Goal: Task Accomplishment & Management: Manage account settings

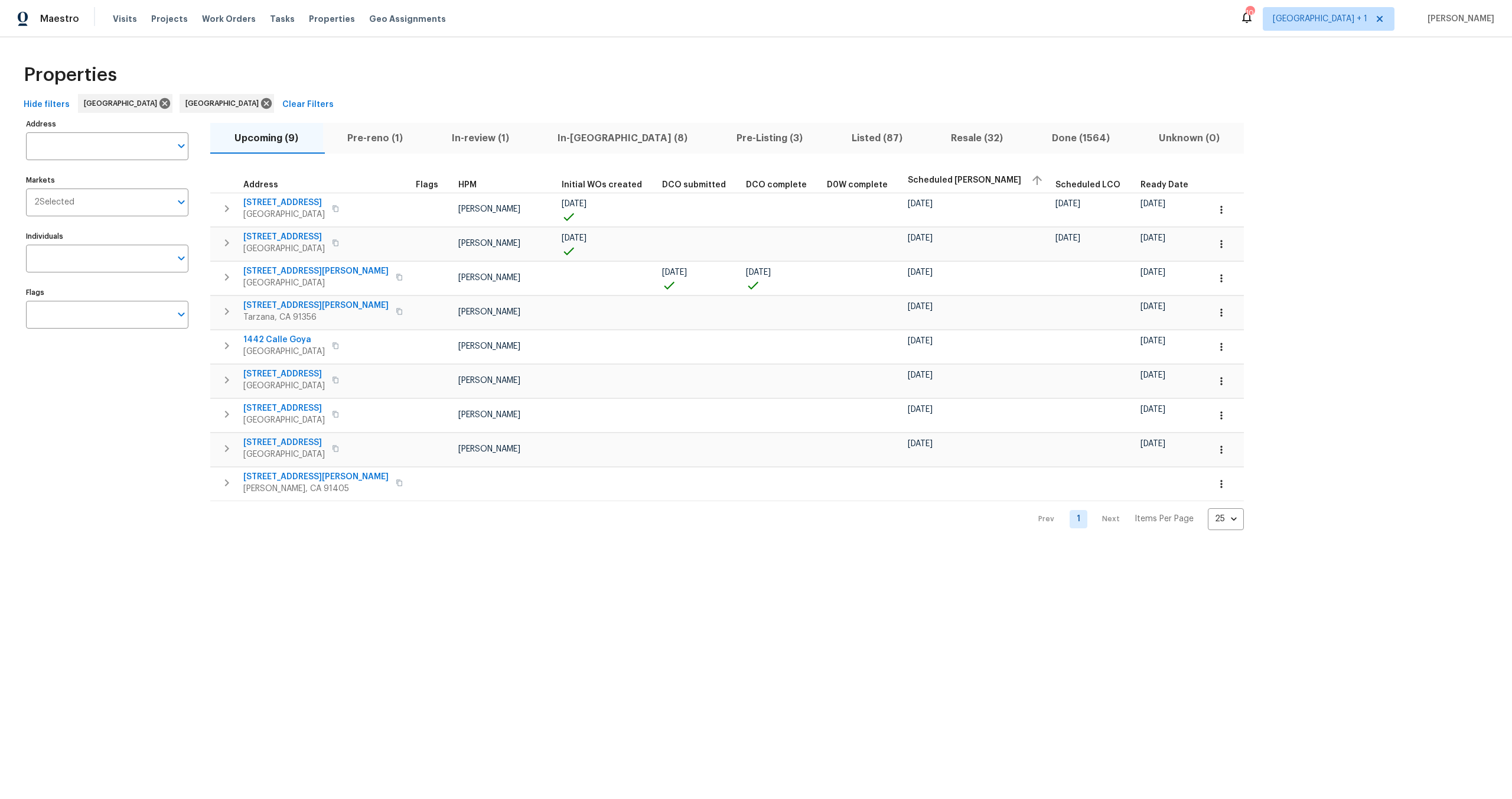
click at [320, 12] on div "Visits Projects Work Orders Tasks Properties Geo Assignments" at bounding box center [286, 19] width 347 height 24
click at [320, 12] on div "Visits Projects Work Orders Tasks Properties Geo Assignments" at bounding box center [286, 19] width 347 height 24
click at [320, 15] on span "Properties" at bounding box center [332, 19] width 46 height 12
click at [574, 133] on span "In-[GEOGRAPHIC_DATA] (8)" at bounding box center [623, 138] width 165 height 17
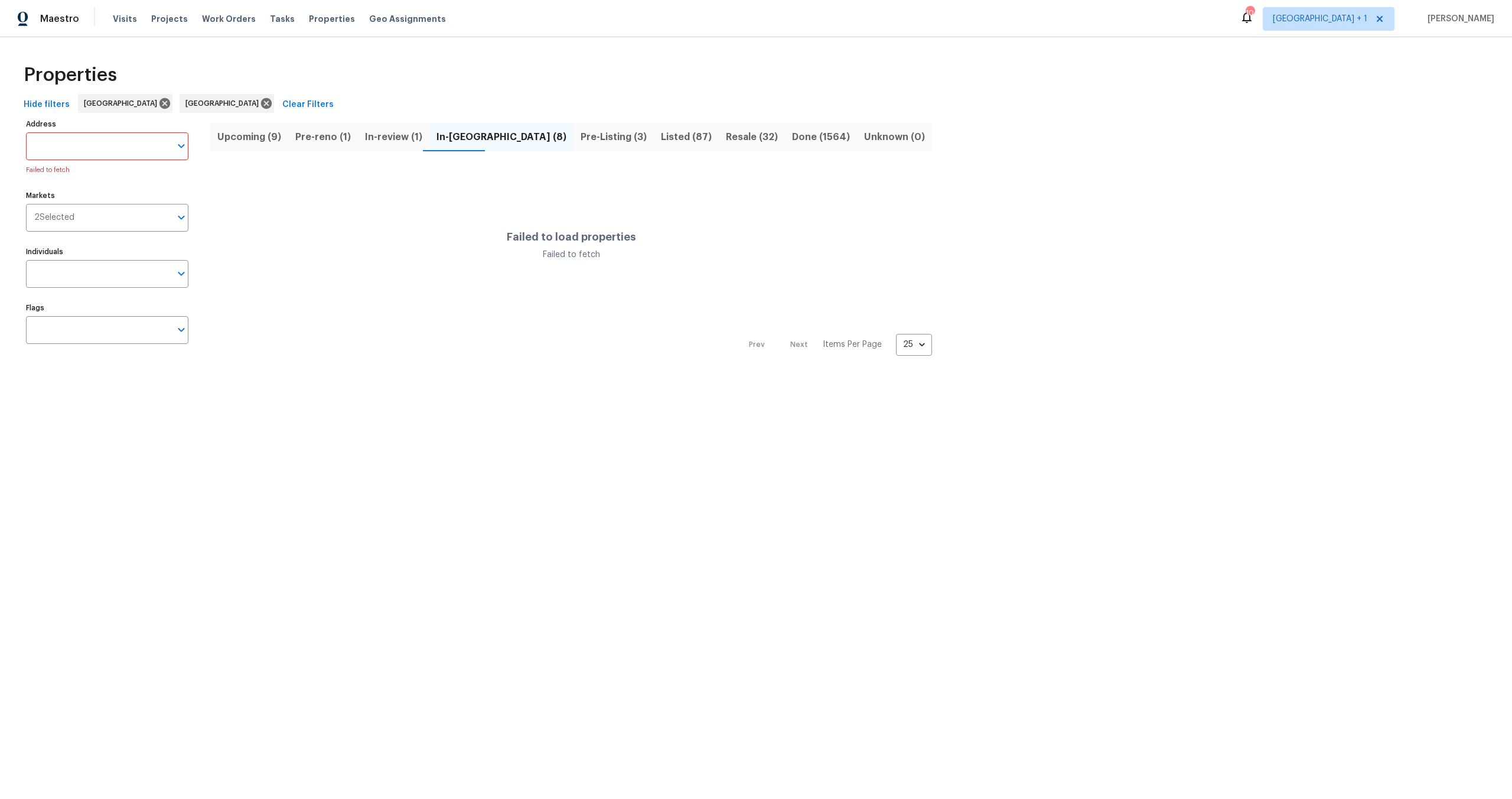
click at [1255, 152] on div "Address Address Failed to fetch Markets 2 Selected Markets Individuals Individu…" at bounding box center [756, 236] width 1475 height 240
click at [454, 139] on span "In-[GEOGRAPHIC_DATA] (8)" at bounding box center [501, 137] width 130 height 17
click at [448, 133] on span "In-[GEOGRAPHIC_DATA] (8)" at bounding box center [501, 137] width 130 height 17
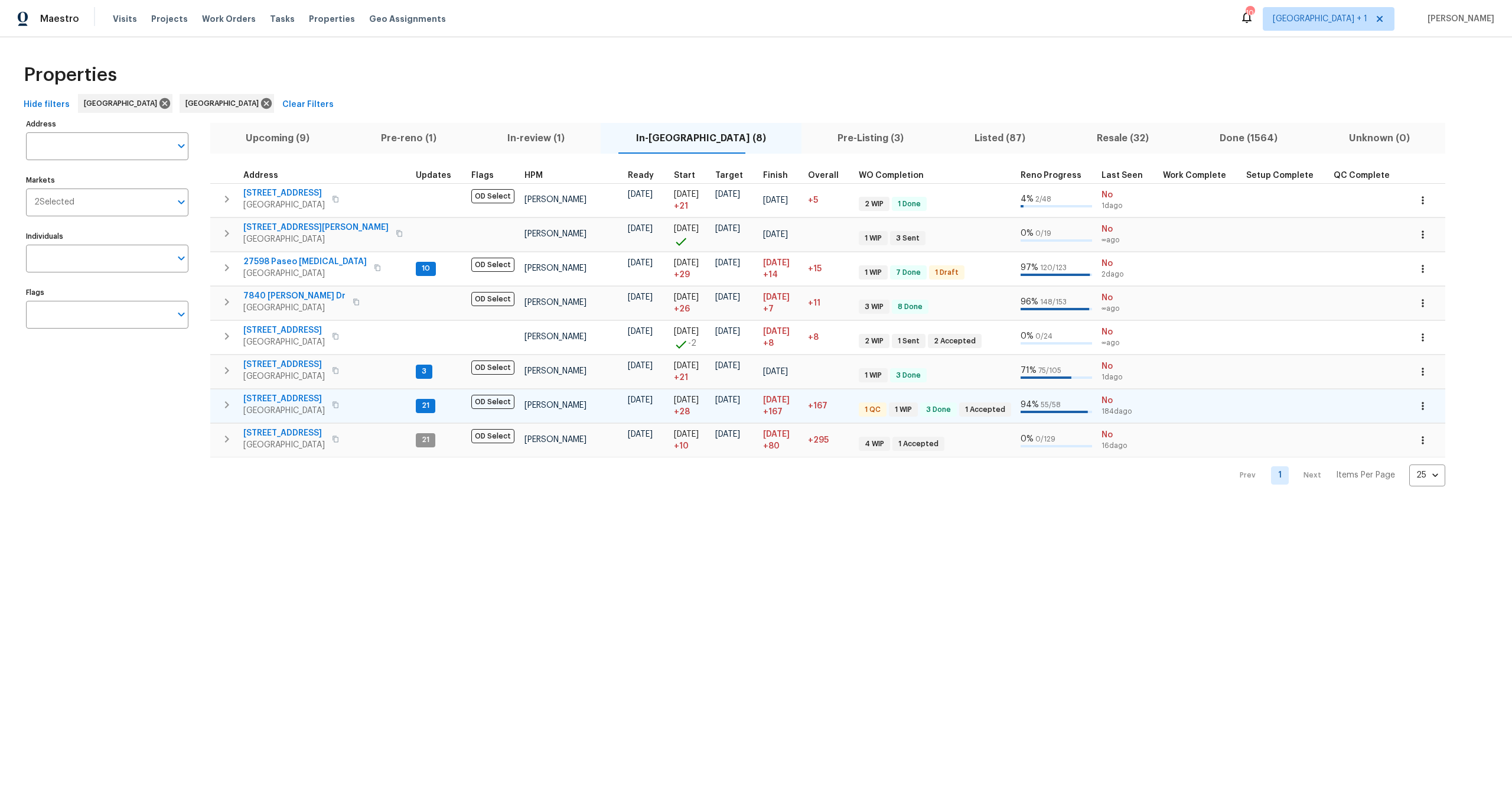
click at [303, 397] on span "[STREET_ADDRESS]" at bounding box center [284, 398] width 82 height 12
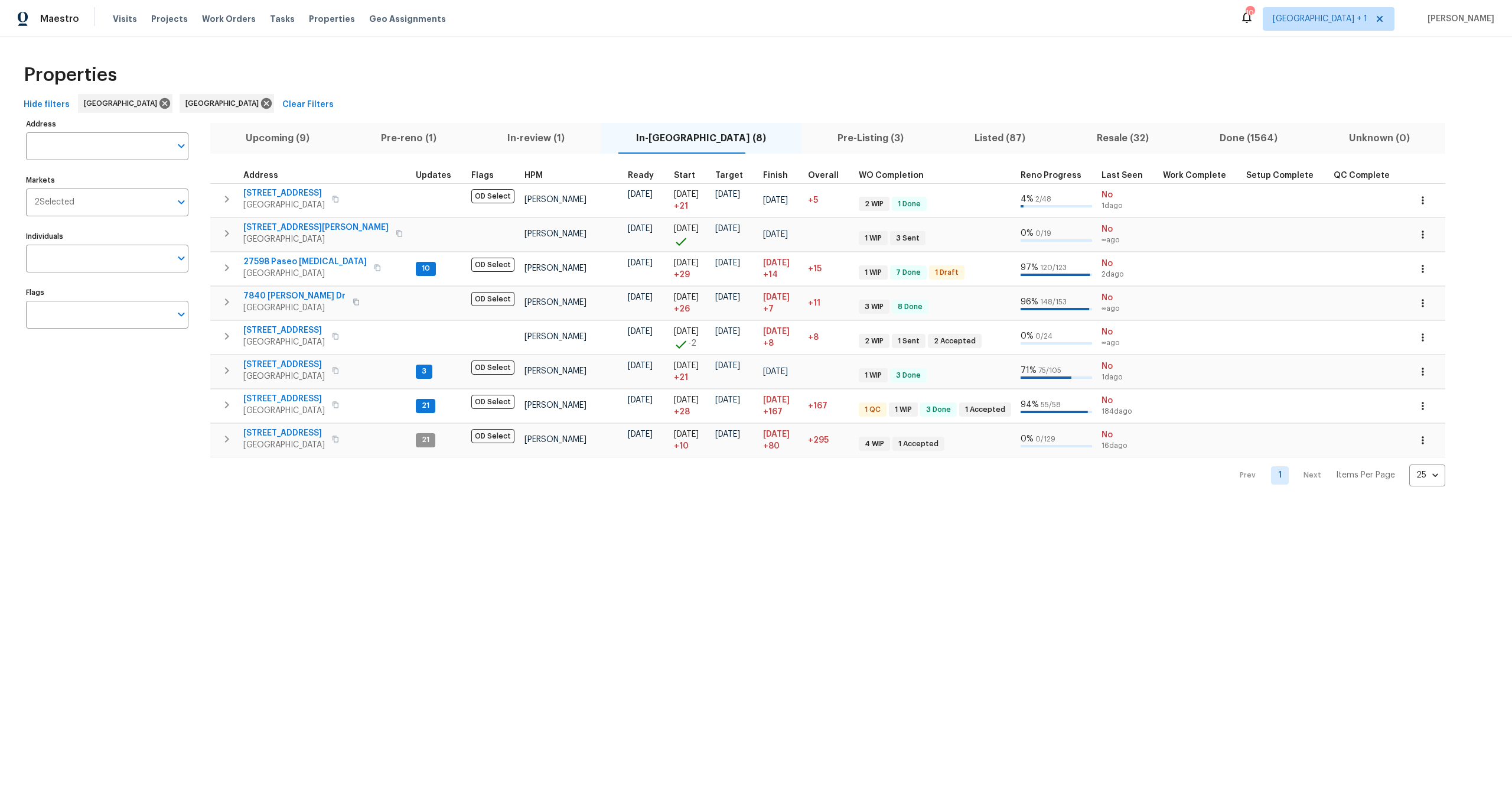
click at [438, 69] on div "Properties" at bounding box center [756, 75] width 1475 height 38
click at [381, 88] on div "Properties" at bounding box center [756, 75] width 1475 height 38
click at [329, 16] on span "Properties" at bounding box center [332, 19] width 46 height 12
click at [510, 97] on div "Hide filters [GEOGRAPHIC_DATA] [GEOGRAPHIC_DATA] Clear Filters" at bounding box center [756, 105] width 1475 height 22
click at [563, 54] on div "Properties Hide filters [GEOGRAPHIC_DATA] [GEOGRAPHIC_DATA] Clear Filters Addre…" at bounding box center [756, 271] width 1512 height 468
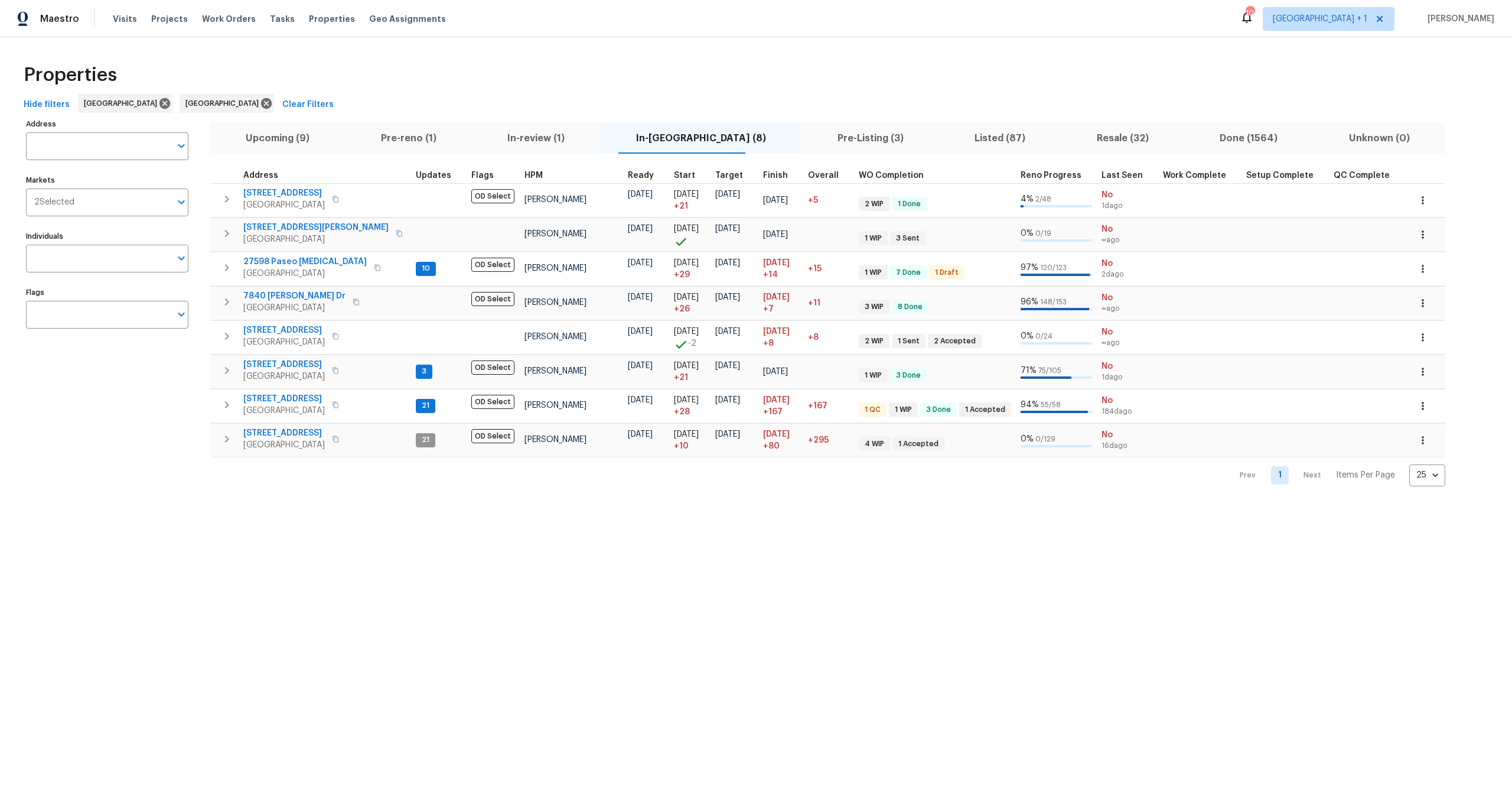
click at [463, 81] on div "Properties" at bounding box center [756, 75] width 1475 height 38
click at [181, 64] on div "Properties" at bounding box center [756, 75] width 1475 height 38
click at [160, 104] on icon at bounding box center [164, 103] width 10 height 10
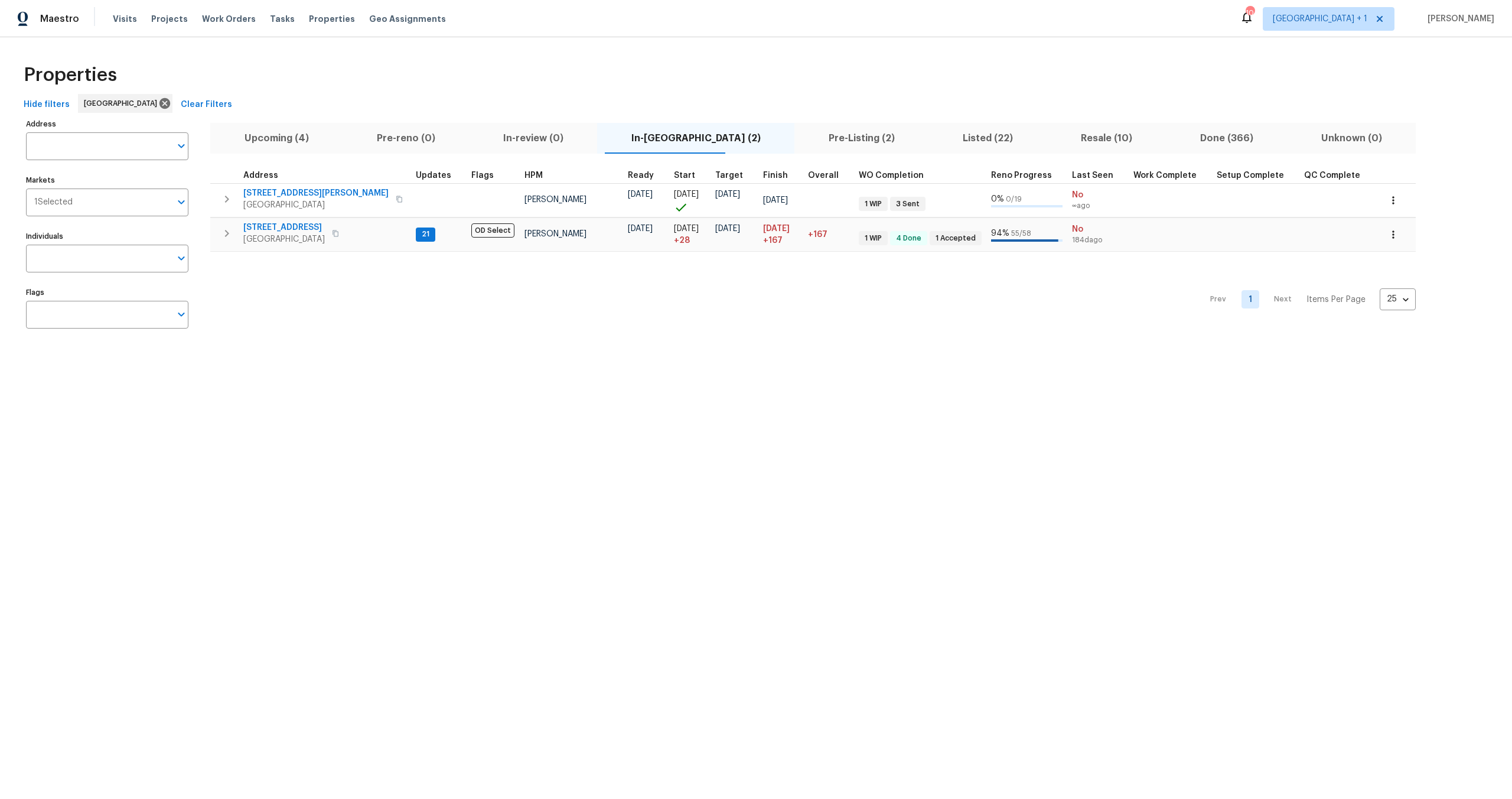
click at [511, 84] on div "Properties" at bounding box center [756, 75] width 1475 height 38
click at [544, 73] on div "Properties" at bounding box center [756, 75] width 1475 height 38
click at [286, 135] on span "Upcoming (4)" at bounding box center [276, 138] width 118 height 17
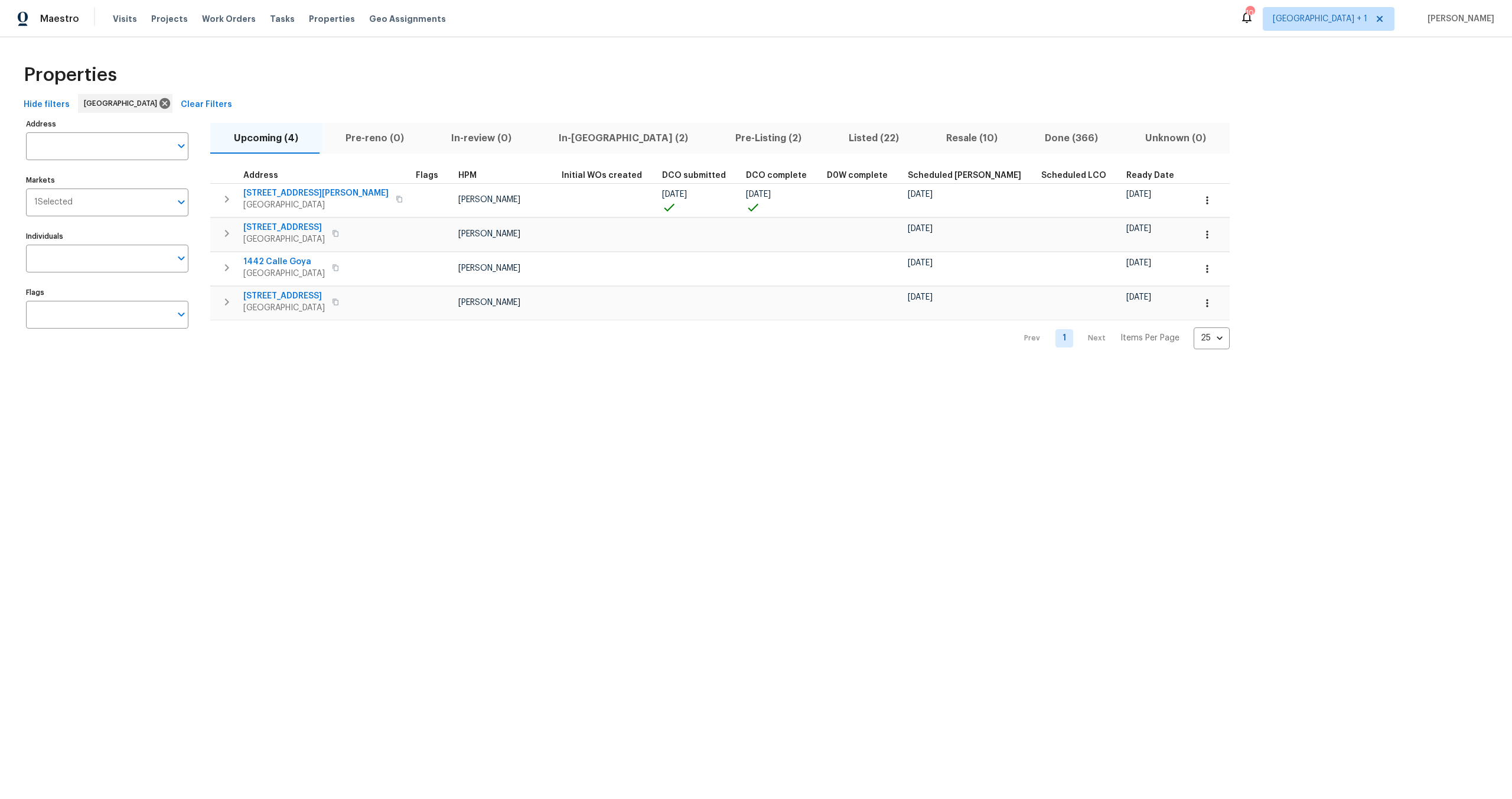
click at [540, 82] on div "Properties" at bounding box center [756, 75] width 1475 height 38
click at [450, 72] on div "Properties" at bounding box center [756, 75] width 1475 height 38
click at [439, 94] on div "Hide filters [GEOGRAPHIC_DATA] Clear Filters" at bounding box center [756, 105] width 1475 height 22
click at [796, 52] on div "Properties Hide filters [GEOGRAPHIC_DATA] Clear Filters Address Address Markets…" at bounding box center [756, 203] width 1512 height 331
click at [556, 69] on div "Properties" at bounding box center [756, 75] width 1475 height 38
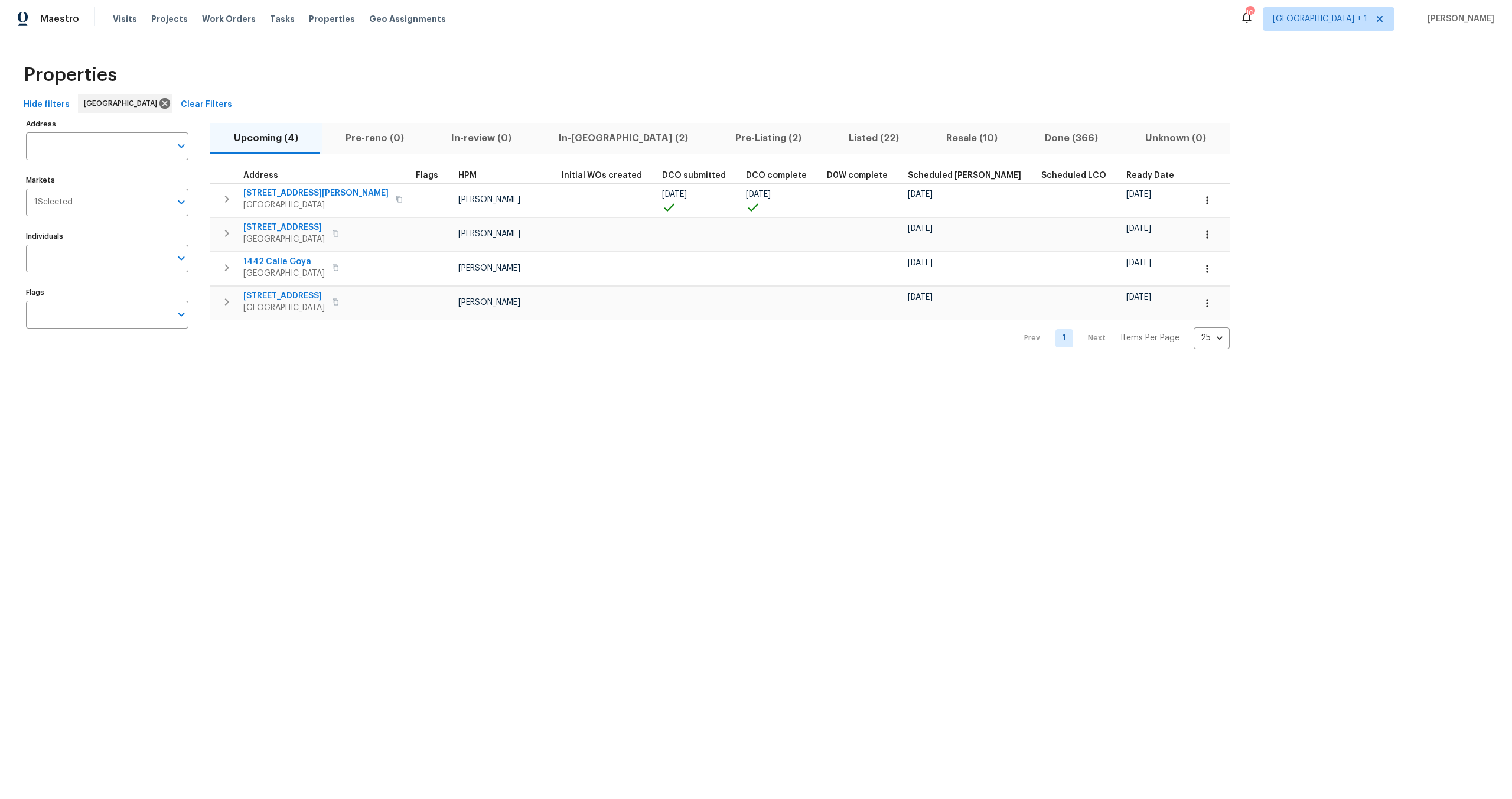
click at [560, 62] on div "Properties" at bounding box center [756, 75] width 1475 height 38
click at [488, 90] on div "Properties" at bounding box center [756, 75] width 1475 height 38
click at [735, 65] on div "Properties" at bounding box center [756, 75] width 1475 height 38
click at [611, 85] on div "Properties" at bounding box center [756, 75] width 1475 height 38
click at [607, 87] on div "Properties" at bounding box center [756, 75] width 1475 height 38
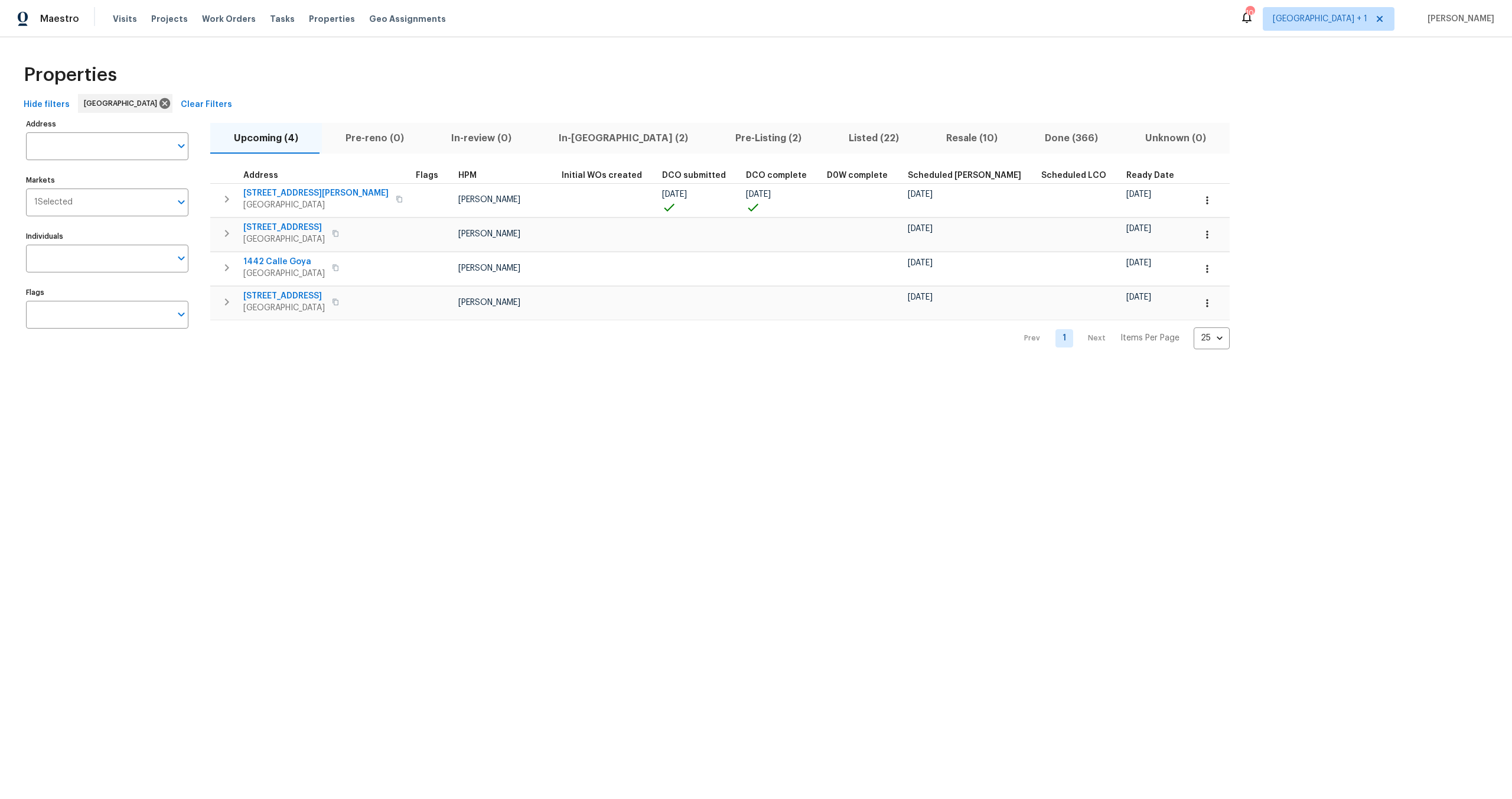
click at [691, 76] on div "Properties" at bounding box center [756, 75] width 1475 height 38
click at [685, 86] on div "Properties" at bounding box center [756, 75] width 1475 height 38
click at [447, 71] on div "Properties" at bounding box center [756, 75] width 1475 height 38
click at [757, 62] on div "Properties" at bounding box center [756, 75] width 1475 height 38
click at [966, 50] on div "Properties Hide filters [GEOGRAPHIC_DATA] Clear Filters Address Address Markets…" at bounding box center [756, 203] width 1512 height 331
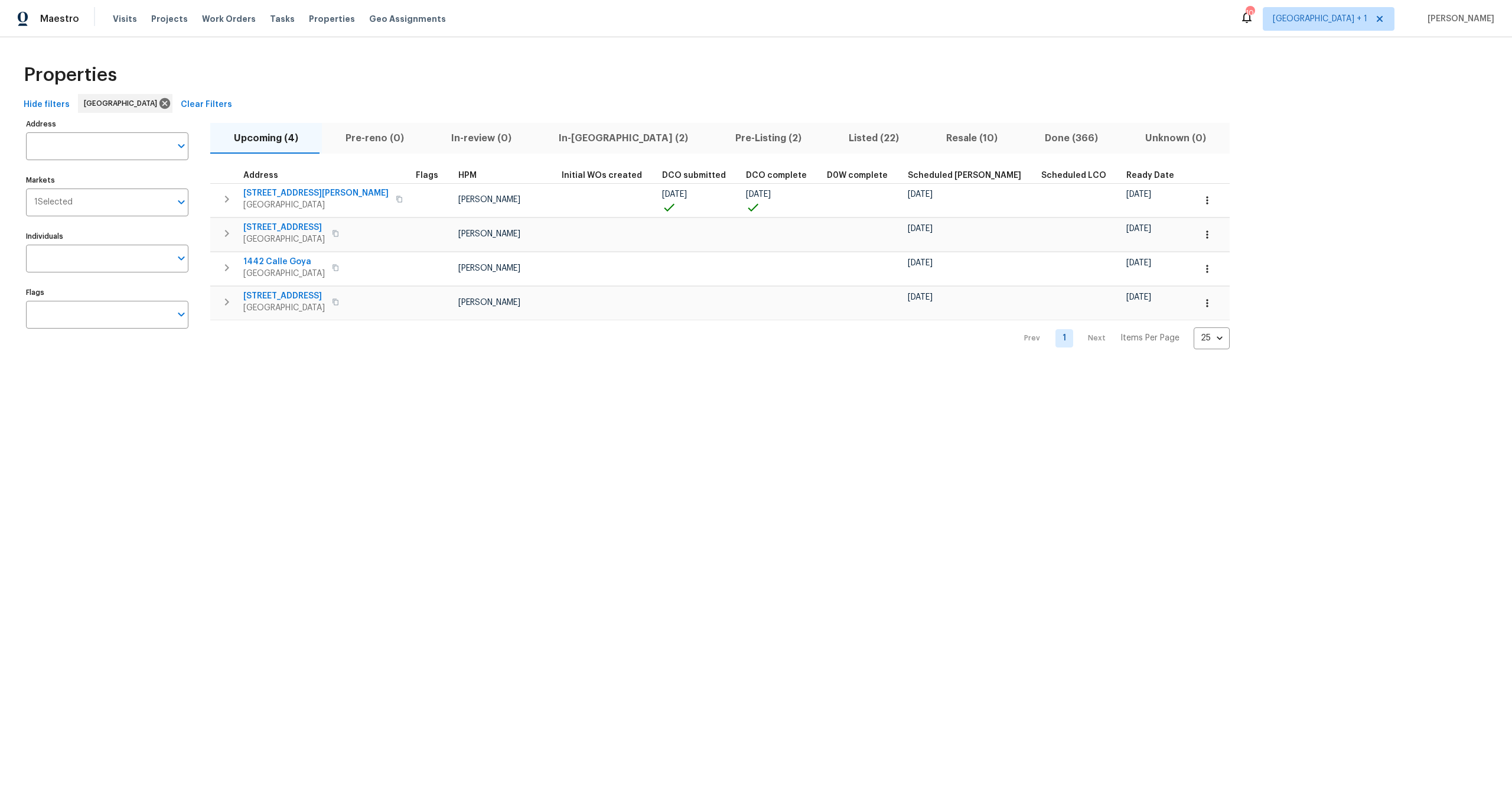
click at [1443, 146] on div "Address Address Markets 1 Selected Markets Individuals Individuals Flags Flags …" at bounding box center [756, 232] width 1475 height 233
click at [253, 80] on div "Properties" at bounding box center [756, 75] width 1475 height 38
click at [310, 20] on span "Properties" at bounding box center [332, 19] width 46 height 12
click at [299, 49] on div "Properties Hide filters [GEOGRAPHIC_DATA] Clear Filters Address Address Markets…" at bounding box center [756, 203] width 1512 height 331
click at [321, 17] on span "Properties" at bounding box center [332, 19] width 46 height 12
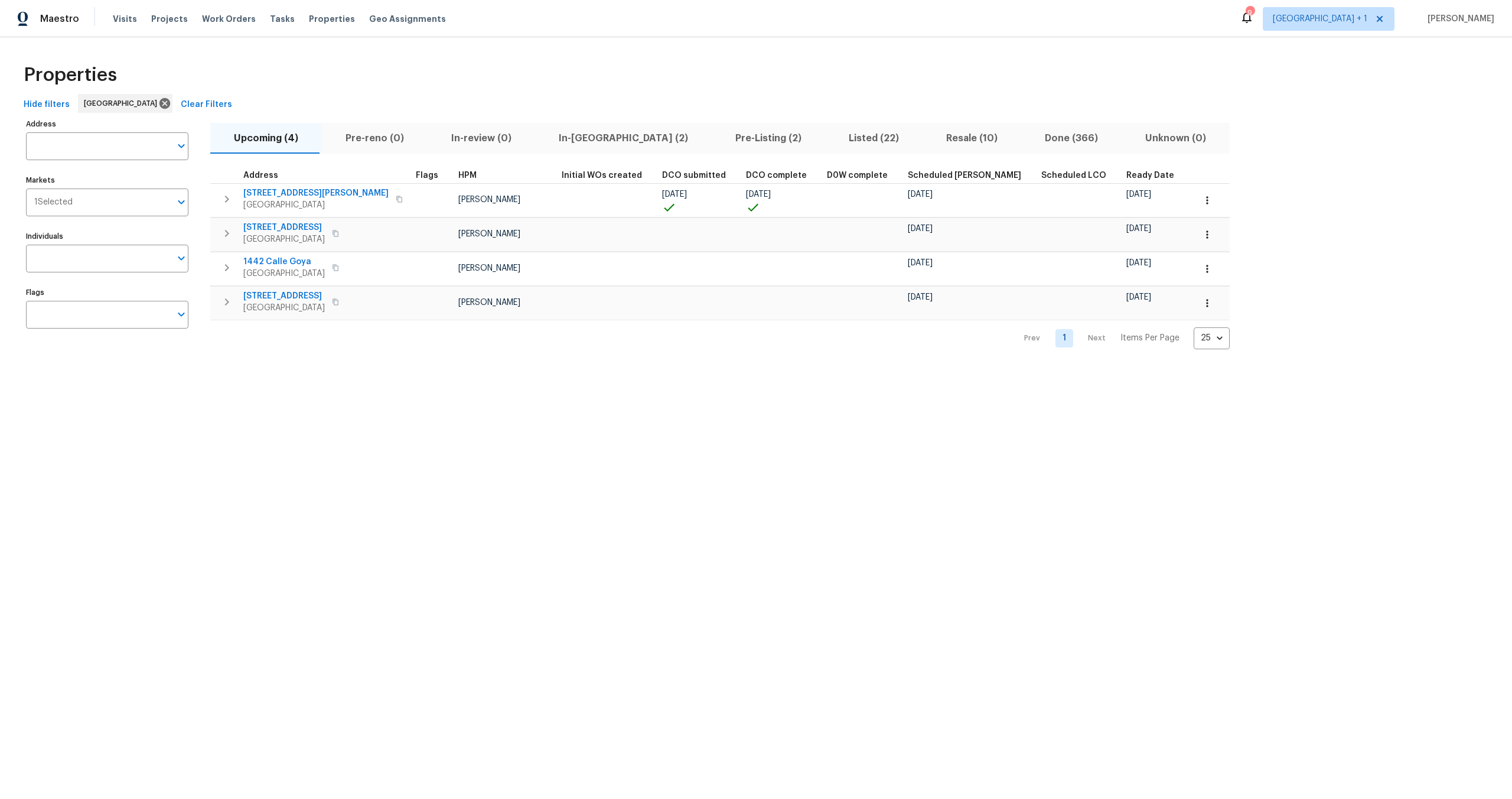
click at [297, 54] on div "Properties Hide filters [GEOGRAPHIC_DATA] Clear Filters Address Address Markets…" at bounding box center [756, 203] width 1512 height 331
click at [263, 47] on div "Properties Hide filters [GEOGRAPHIC_DATA] Clear Filters Address Address Markets…" at bounding box center [756, 203] width 1512 height 331
click at [356, 87] on div "Properties" at bounding box center [756, 75] width 1475 height 38
click at [232, 18] on span "Work Orders" at bounding box center [229, 19] width 54 height 12
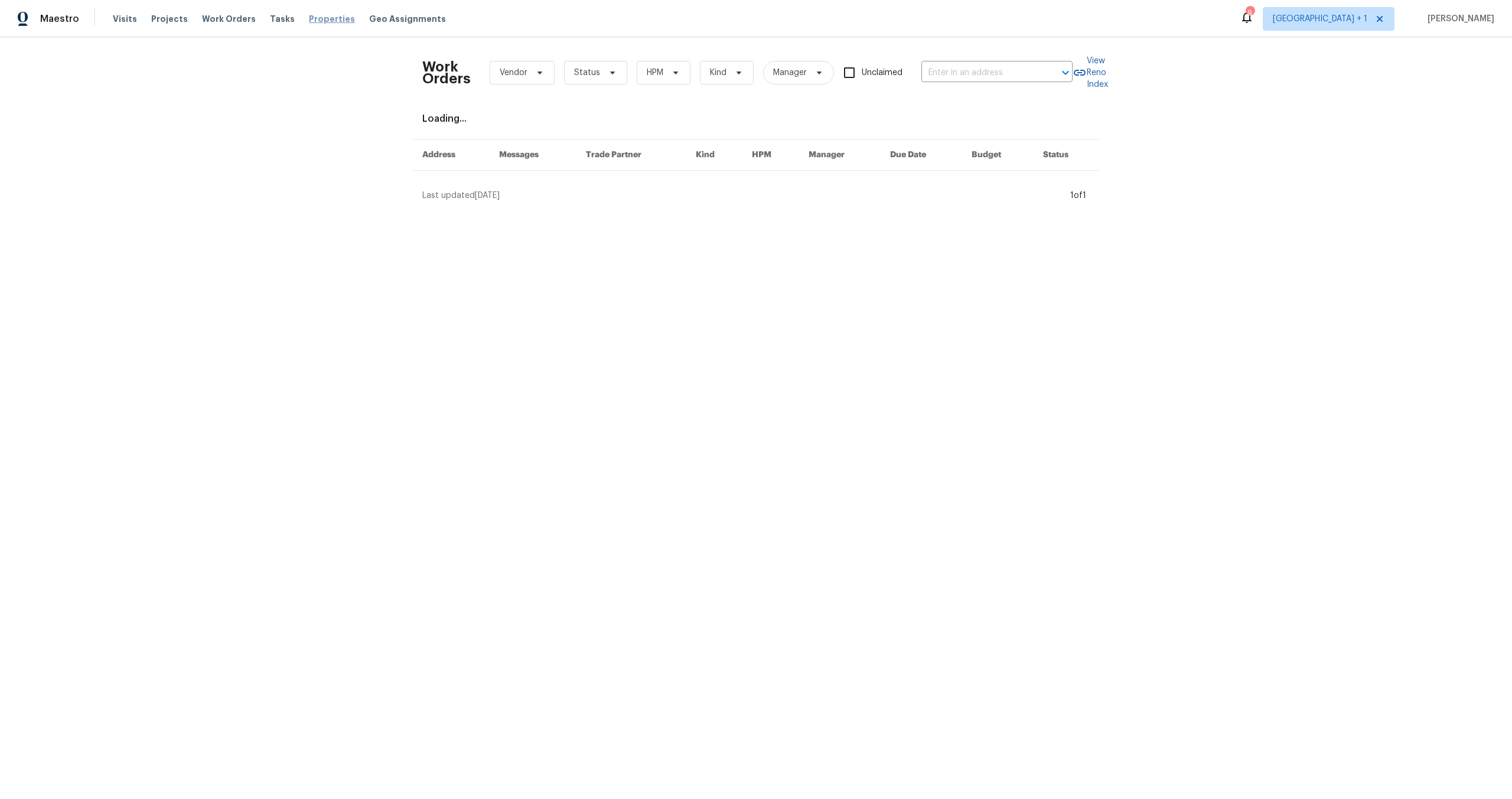
click at [320, 17] on span "Properties" at bounding box center [332, 19] width 46 height 12
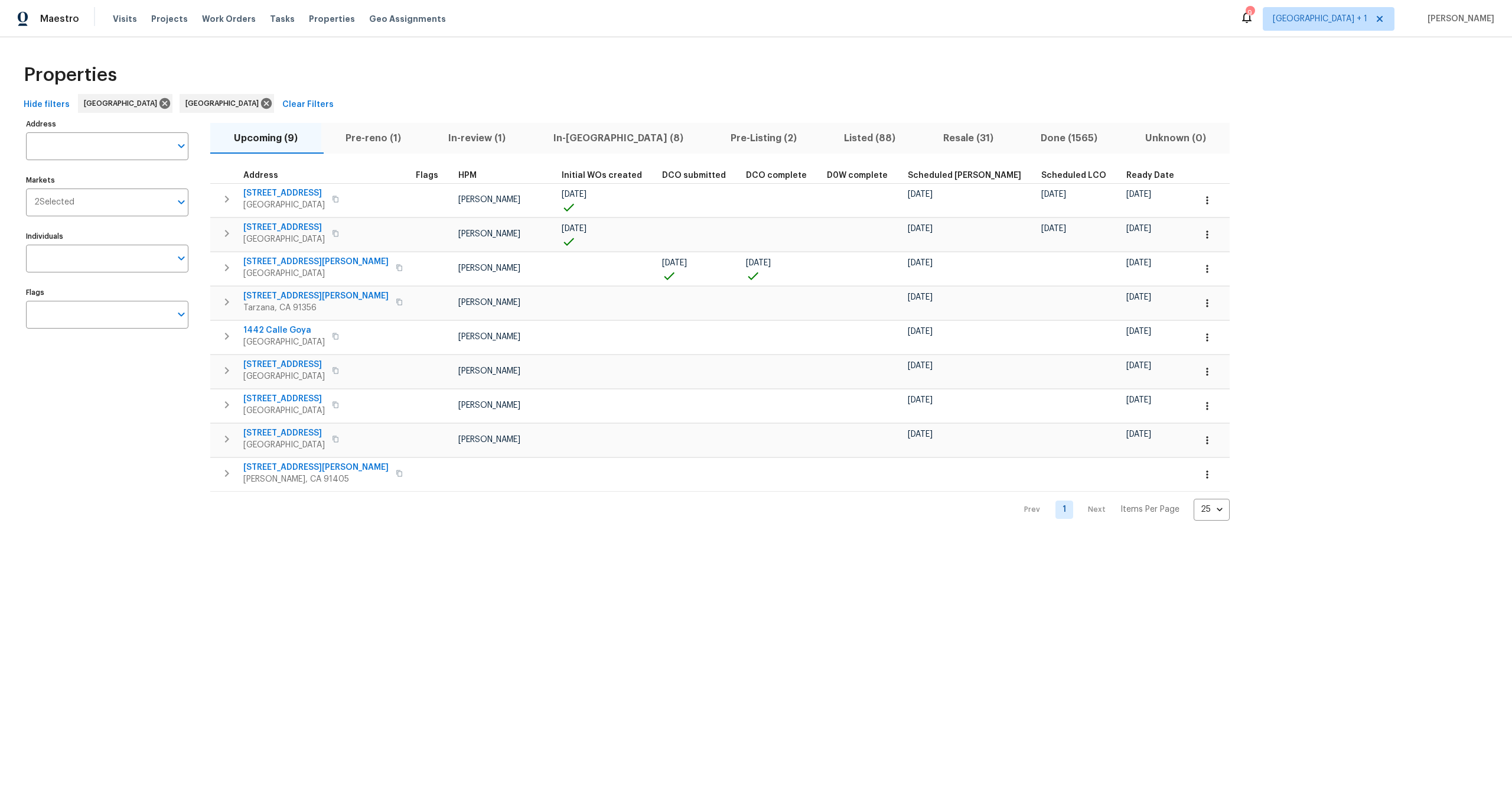
click at [540, 85] on div "Properties" at bounding box center [756, 75] width 1475 height 38
click at [406, 65] on div "Properties" at bounding box center [756, 75] width 1475 height 38
click at [309, 19] on span "Properties" at bounding box center [332, 19] width 46 height 12
click at [327, 87] on div "Properties" at bounding box center [756, 75] width 1475 height 38
click at [454, 63] on div "Properties" at bounding box center [756, 75] width 1475 height 38
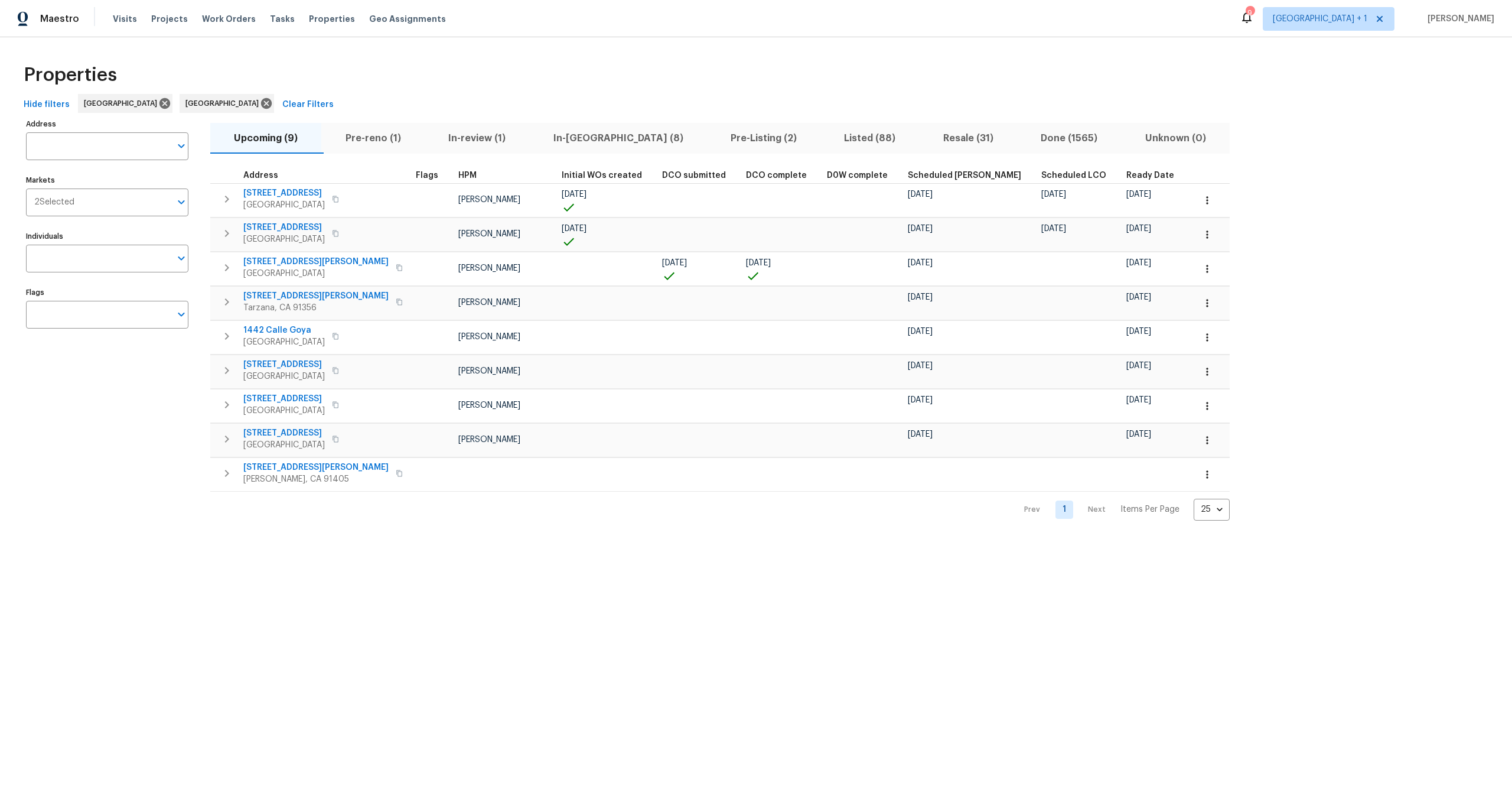
click at [623, 67] on div "Properties" at bounding box center [756, 75] width 1475 height 38
click at [565, 129] on button "In-[GEOGRAPHIC_DATA] (8)" at bounding box center [618, 138] width 178 height 31
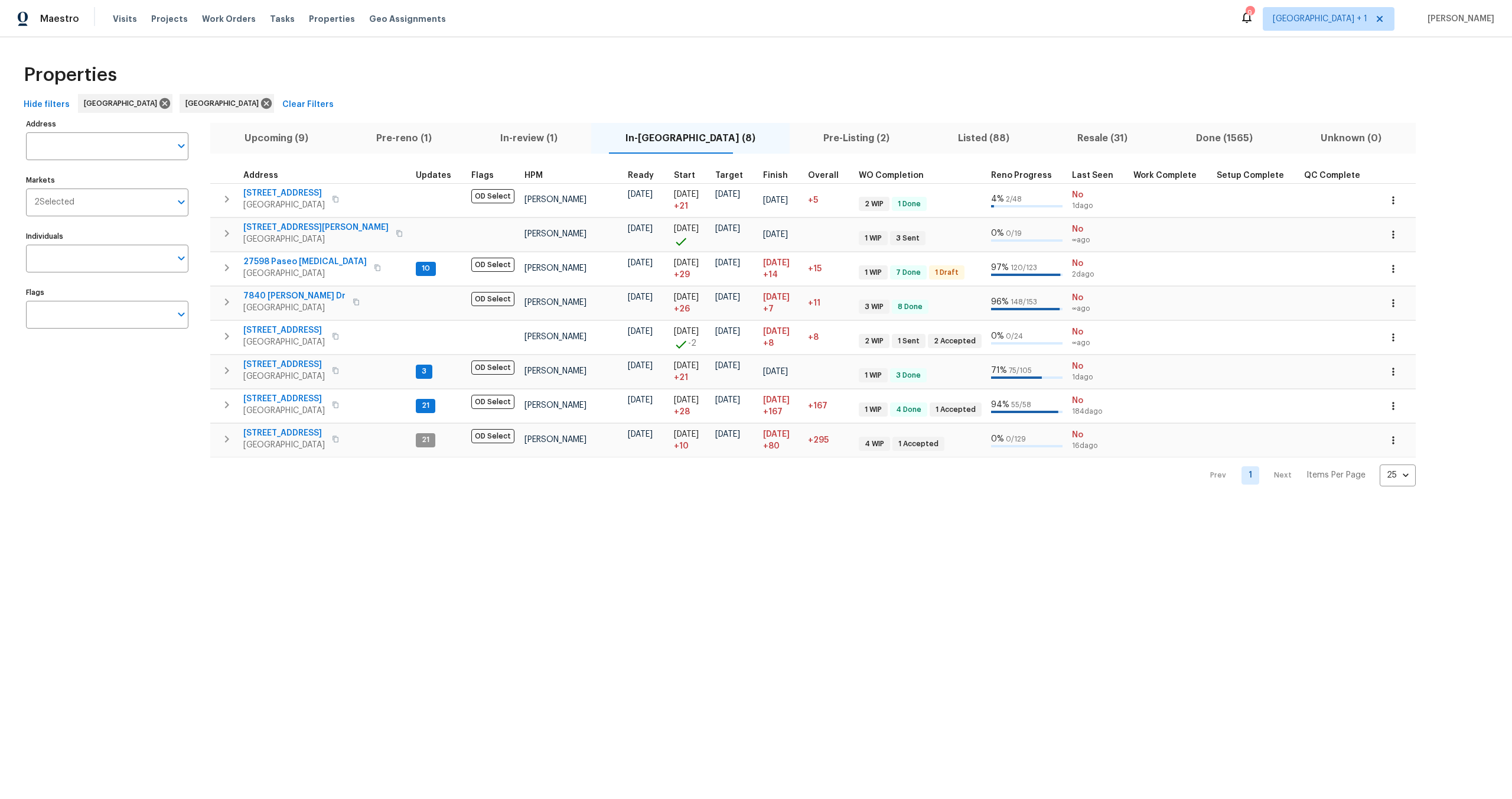
click at [488, 55] on div "Properties Hide filters [GEOGRAPHIC_DATA] [GEOGRAPHIC_DATA] Clear Filters Addre…" at bounding box center [756, 271] width 1512 height 468
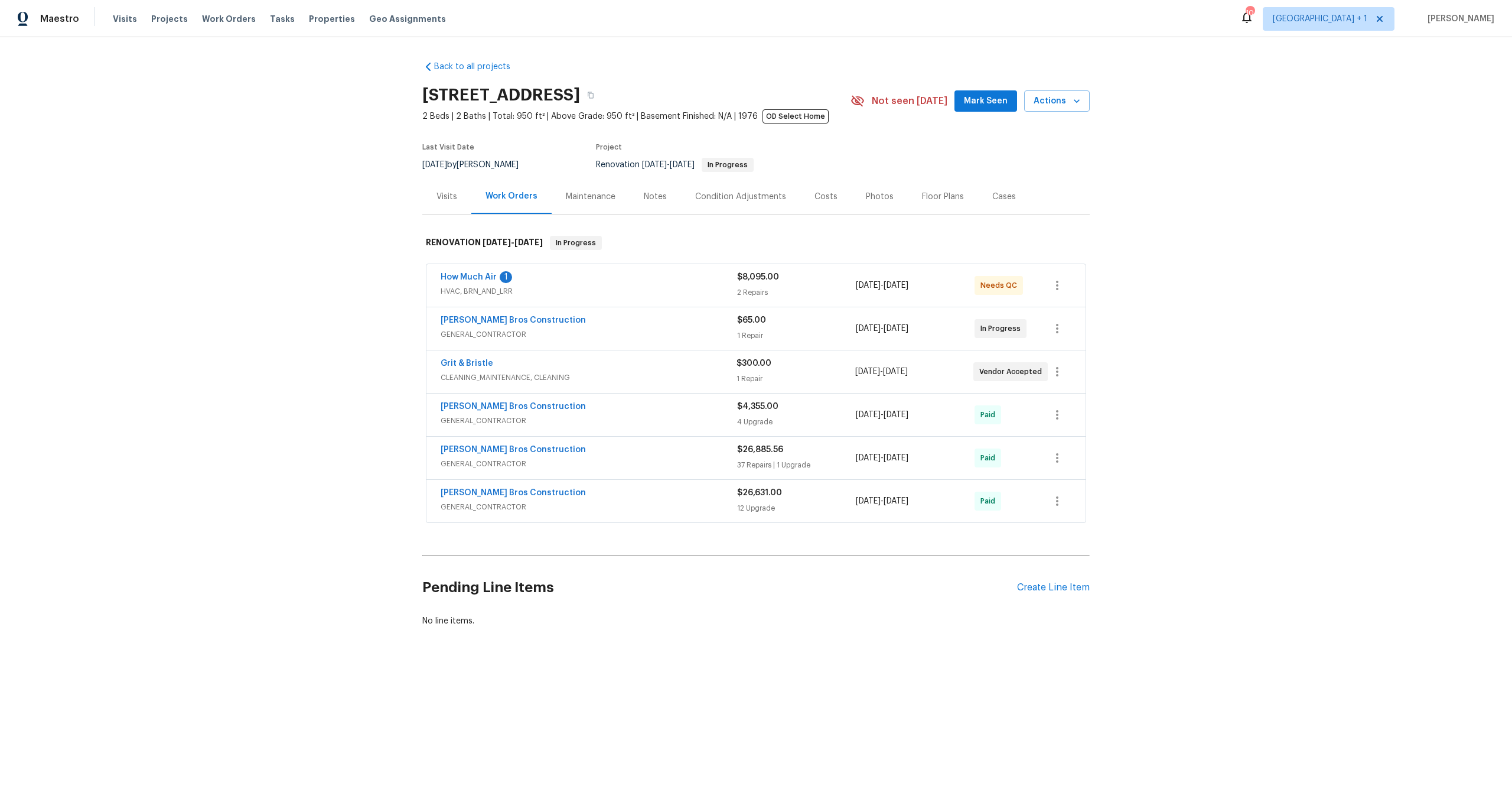
click at [601, 280] on div "How Much Air 1" at bounding box center [589, 278] width 297 height 14
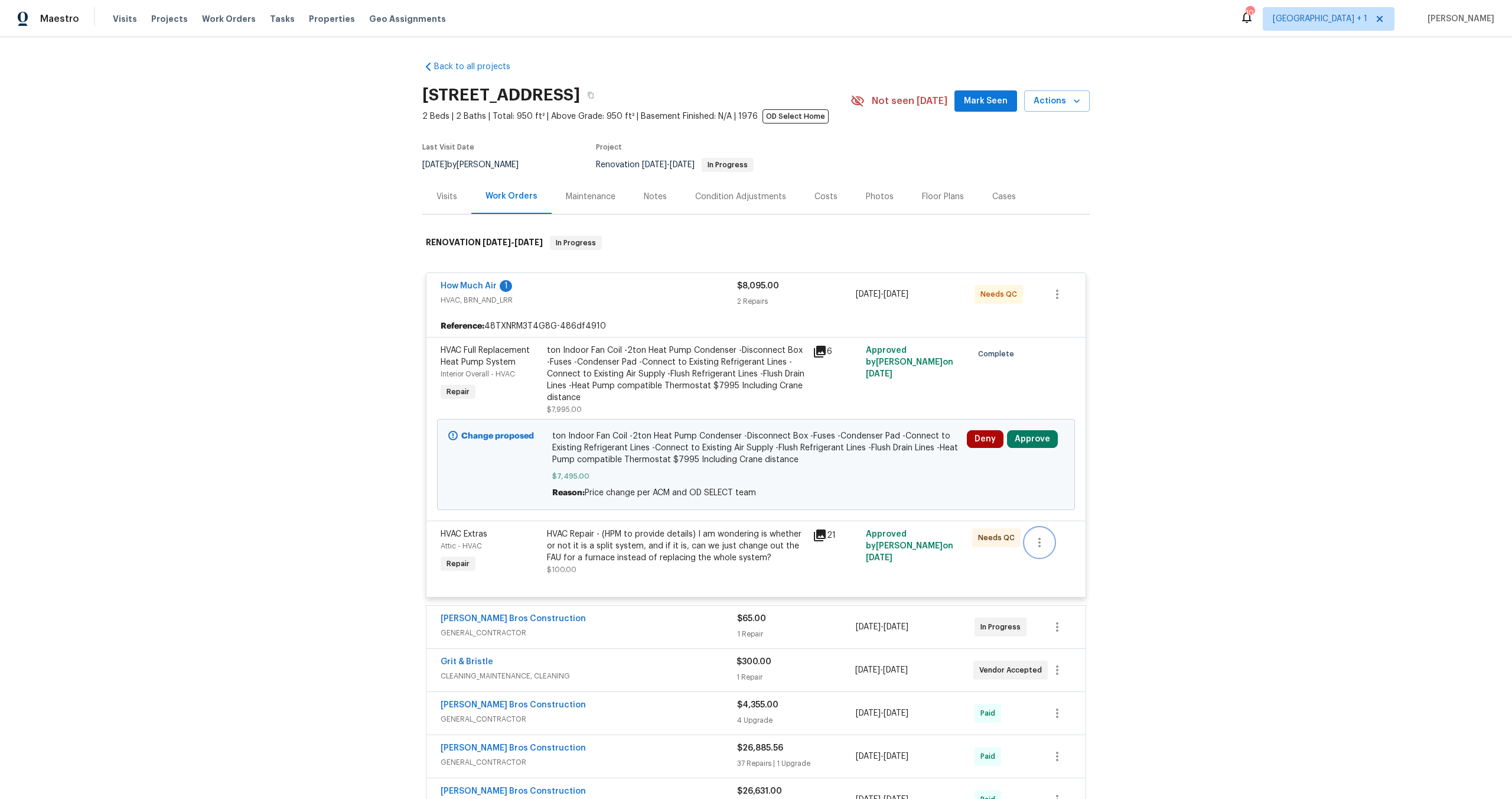
click at [1034, 541] on icon "button" at bounding box center [1040, 542] width 14 height 14
click at [1038, 547] on li "Cancel" at bounding box center [1045, 543] width 46 height 19
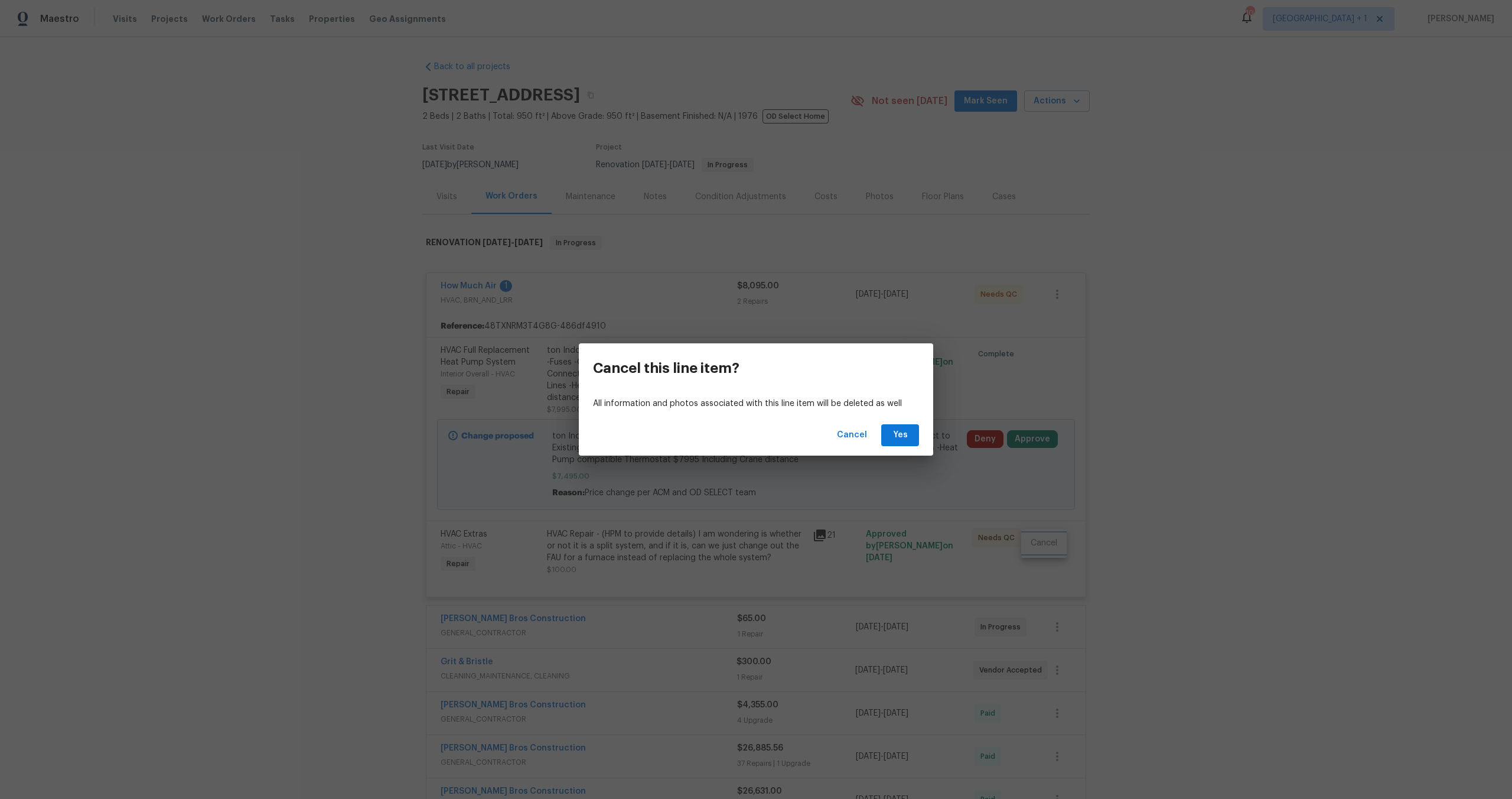
click at [859, 460] on div "Cancel this line item? All information and photos associated with this line ite…" at bounding box center [756, 400] width 1512 height 799
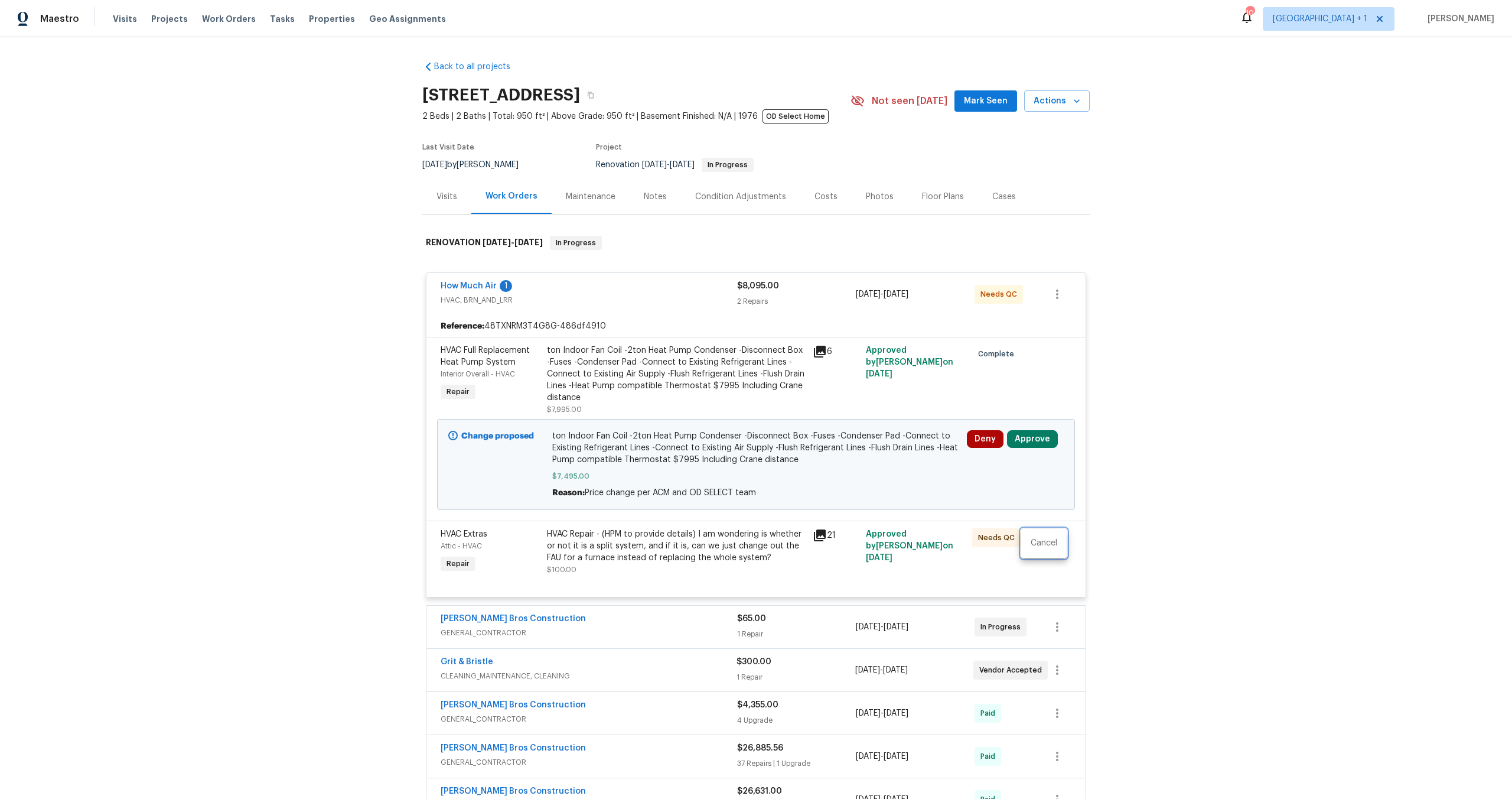
click at [937, 480] on div at bounding box center [756, 400] width 1512 height 799
click at [1022, 440] on button "Approve" at bounding box center [1032, 439] width 51 height 18
click at [859, 446] on span "Approve" at bounding box center [859, 450] width 33 height 9
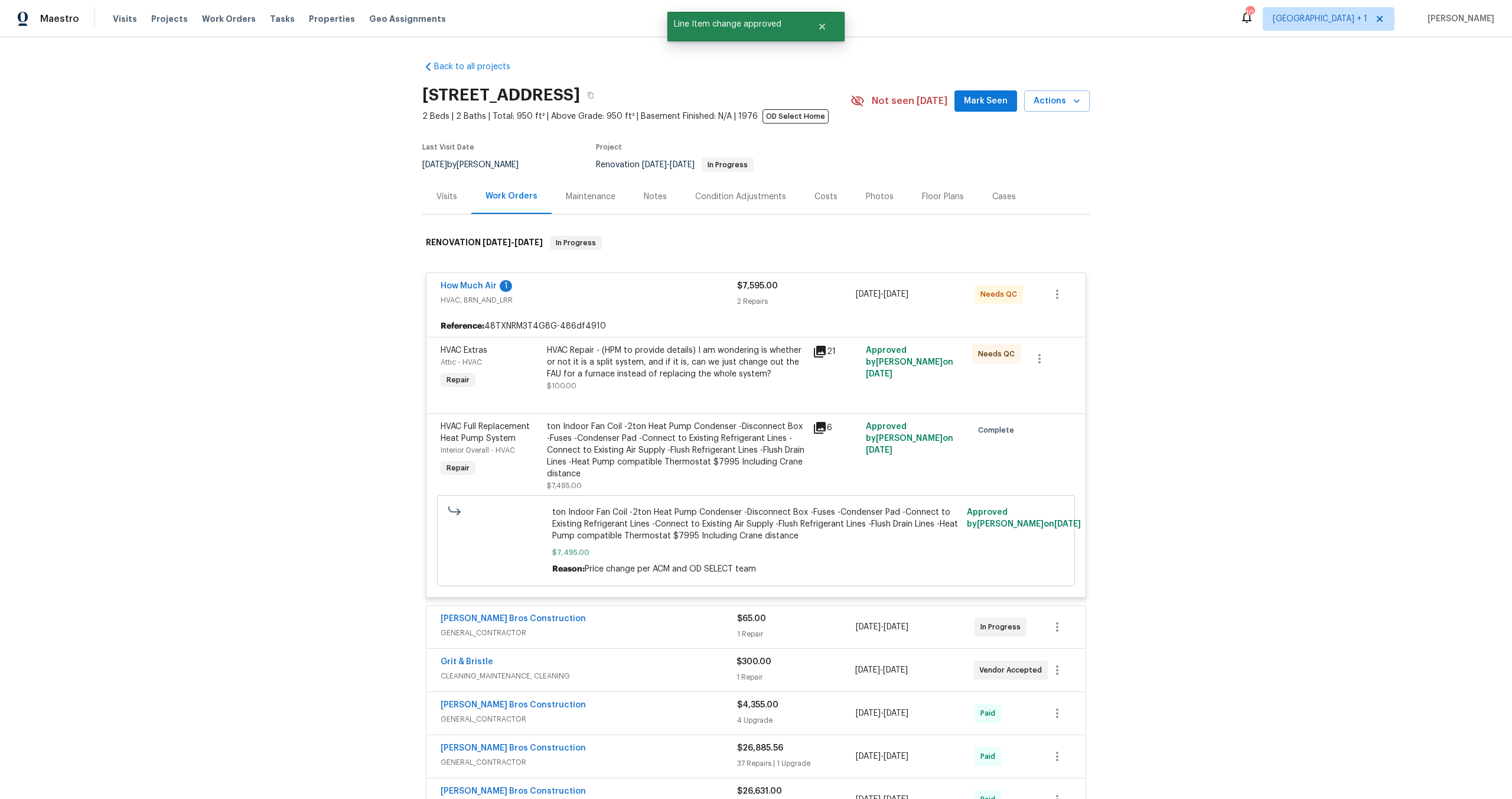
click at [642, 302] on span "HVAC, BRN_AND_LRR" at bounding box center [589, 300] width 297 height 12
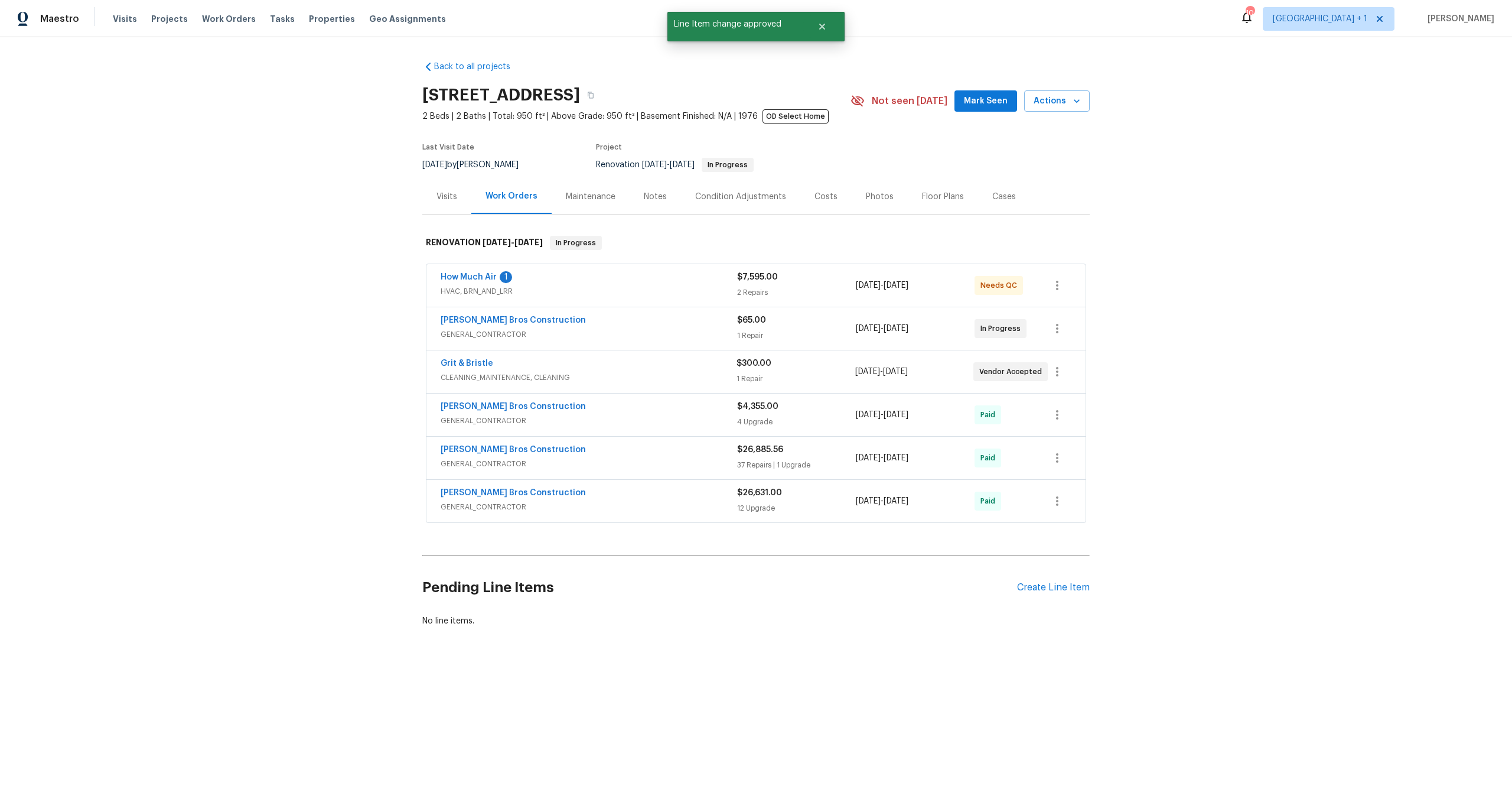
click at [643, 291] on span "HVAC, BRN_AND_LRR" at bounding box center [589, 291] width 297 height 12
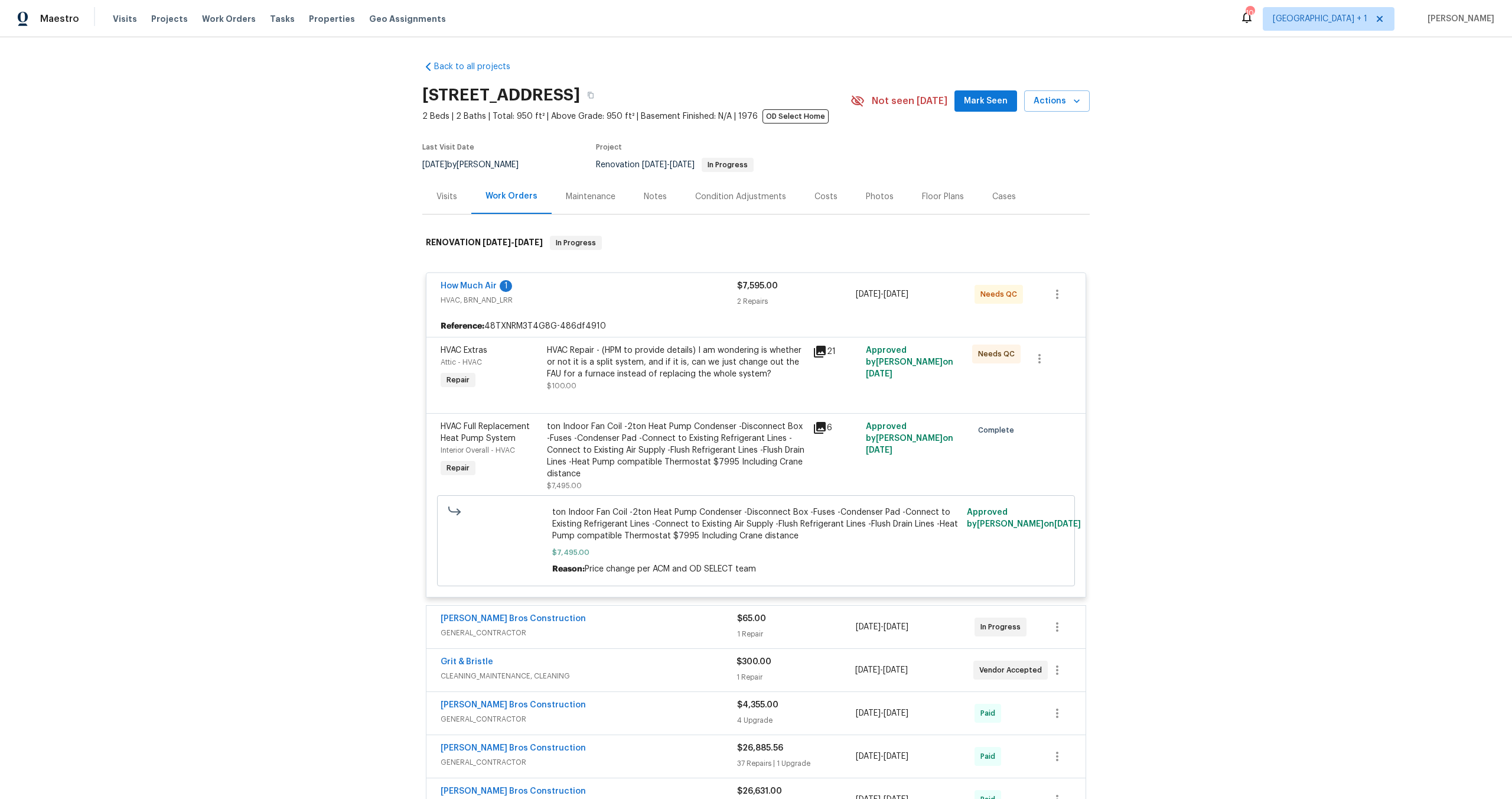
click at [598, 284] on div "How Much Air 1" at bounding box center [589, 287] width 297 height 14
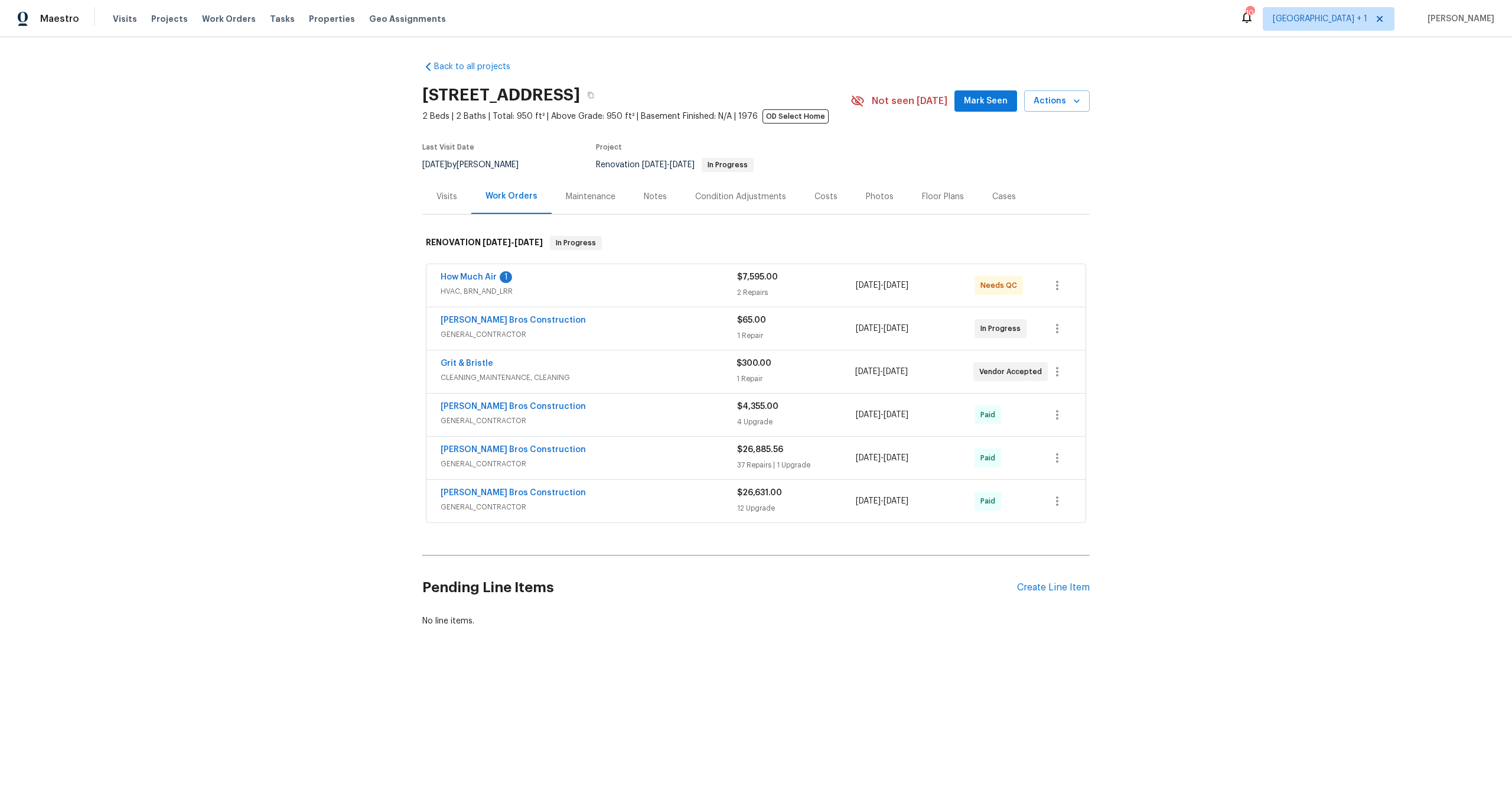
click at [1315, 230] on div "Back to all projects 5708 Baltimore Dr Unit 390, La Mesa, CA 91942 2 Beds | 2 B…" at bounding box center [756, 372] width 1512 height 670
click at [632, 289] on span "HVAC, BRN_AND_LRR" at bounding box center [589, 291] width 297 height 12
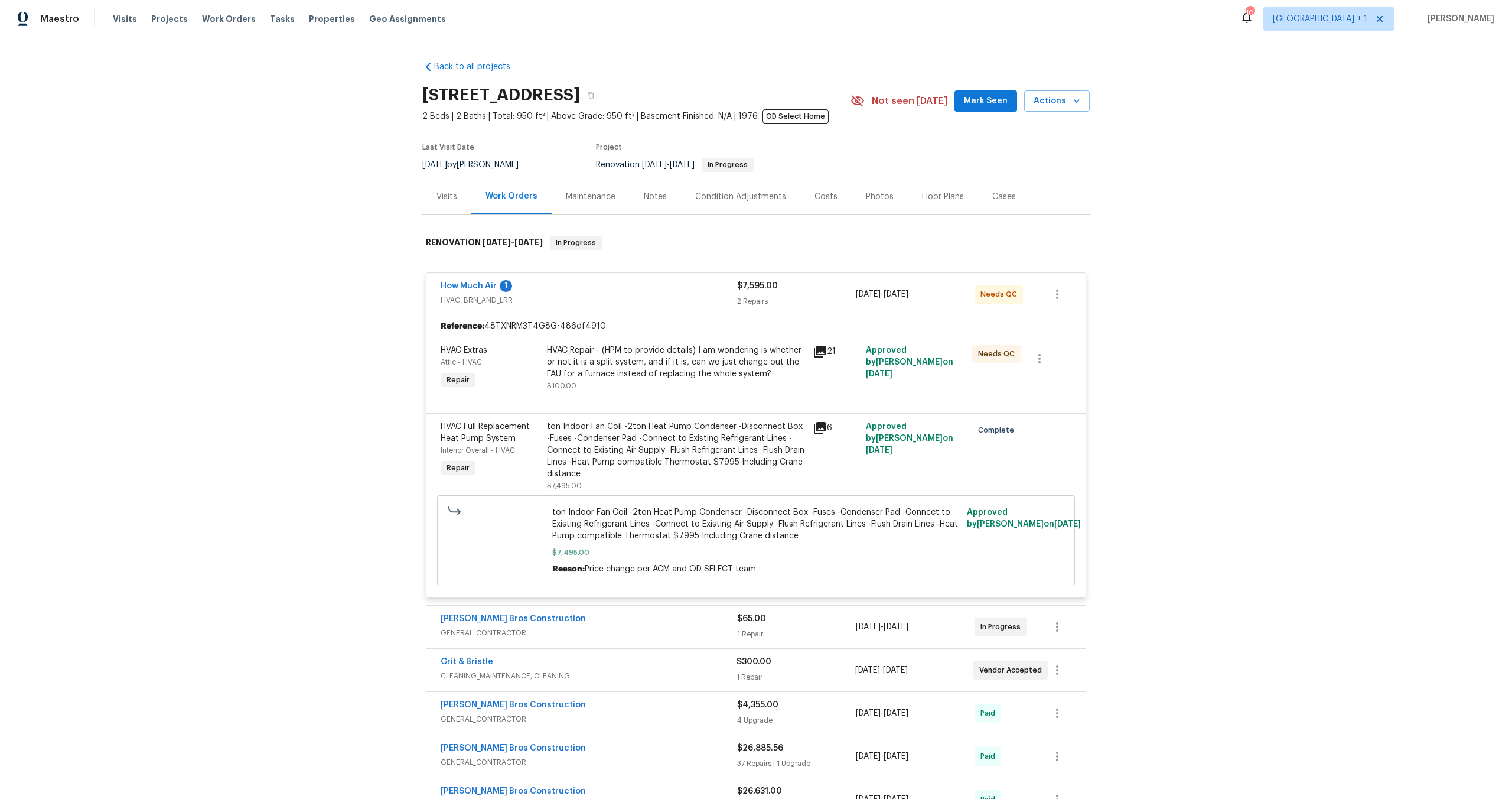
click at [651, 365] on div "HVAC Repair - (HPM to provide details) I am wondering is whether or not it is a…" at bounding box center [676, 362] width 259 height 35
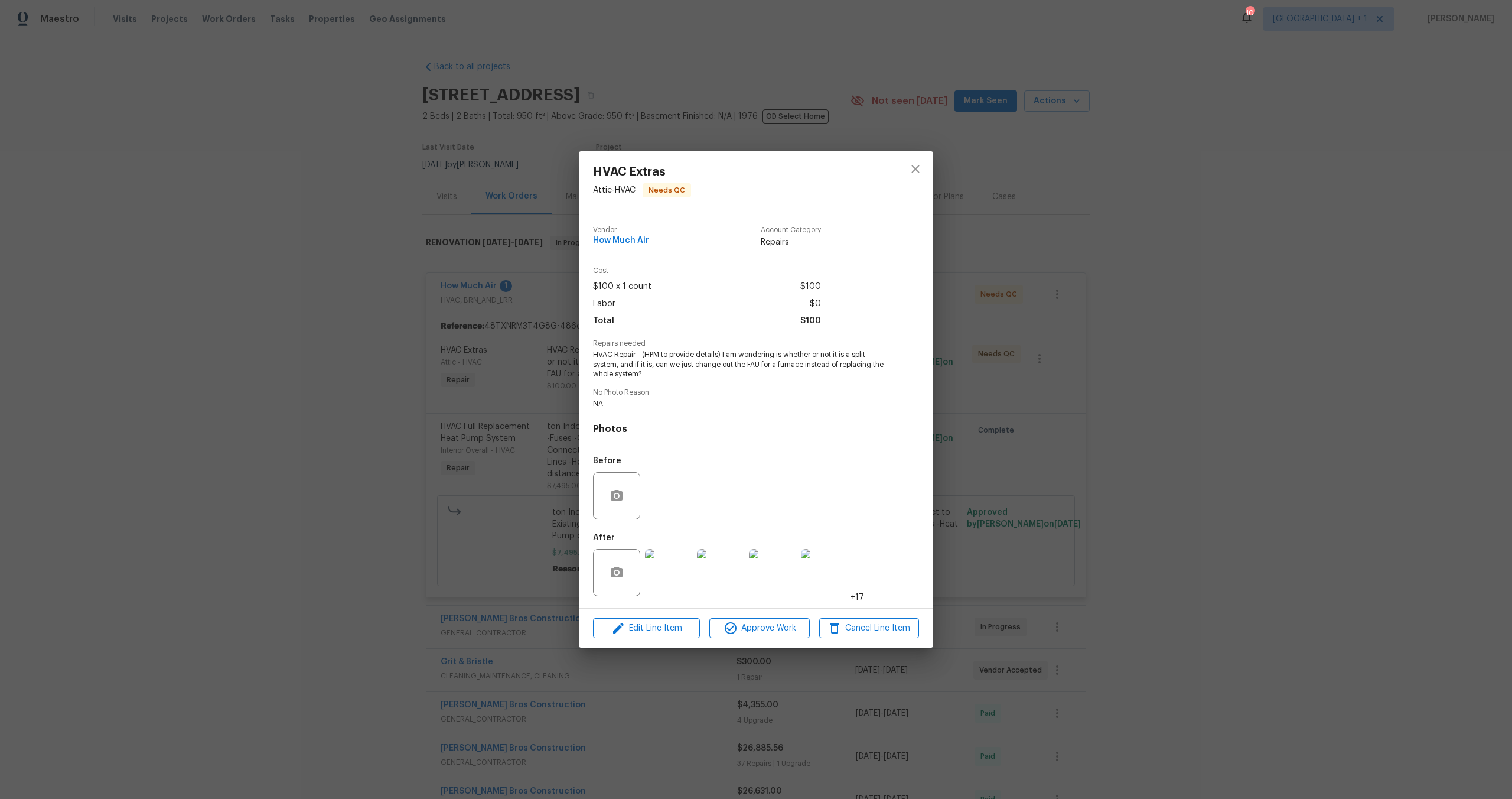
click at [1224, 339] on div "HVAC Extras Attic - HVAC Needs QC Vendor How Much Air Account Category Repairs …" at bounding box center [756, 400] width 1512 height 799
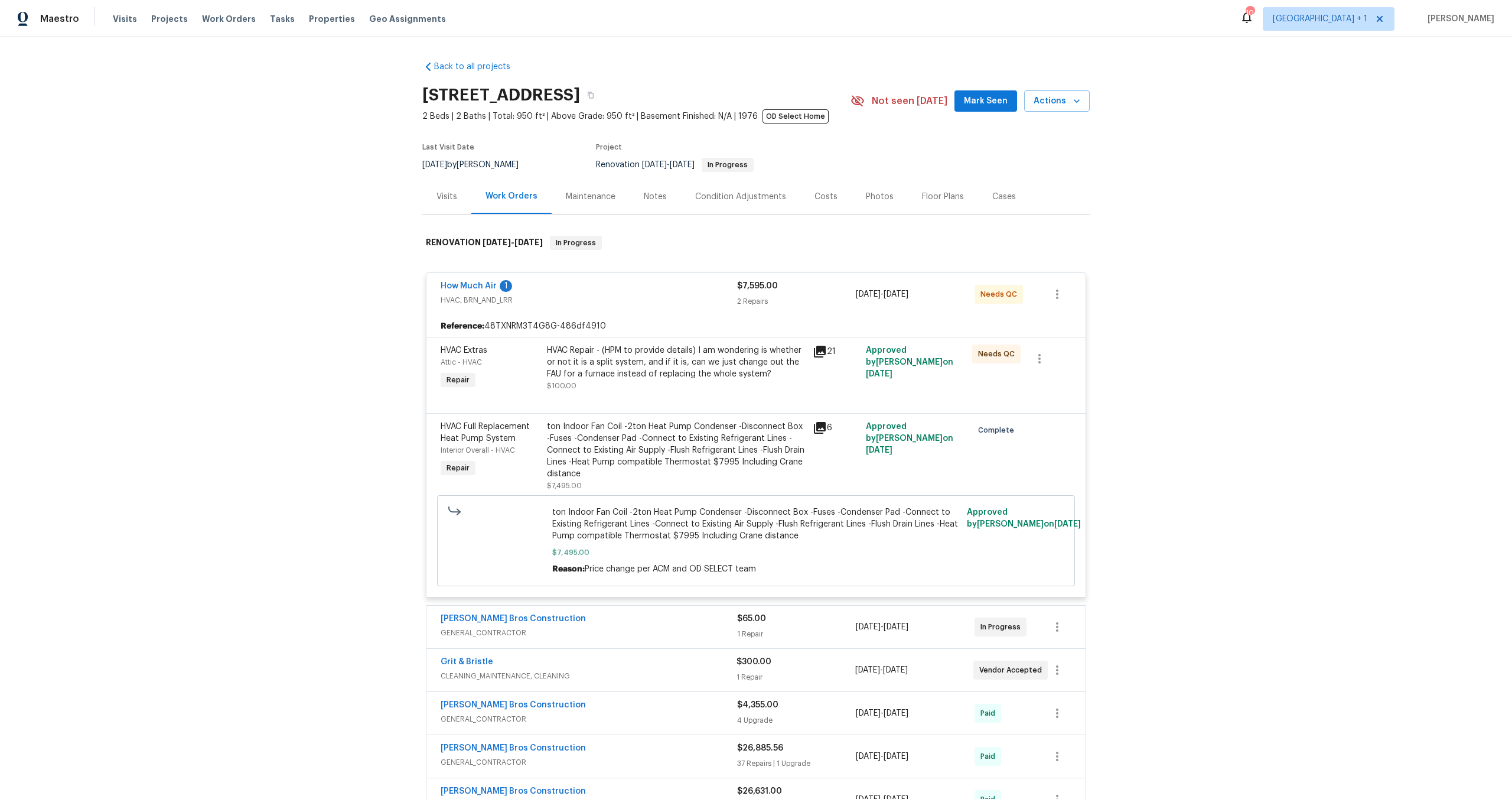
click at [627, 313] on div "How Much Air 1 HVAC, BRN_AND_LRR $7,595.00 2 Repairs 6/26/2025 - 6/27/2025 Need…" at bounding box center [756, 293] width 660 height 42
click at [668, 364] on div "HVAC Repair - (HPM to provide details) I am wondering is whether or not it is a…" at bounding box center [676, 362] width 259 height 35
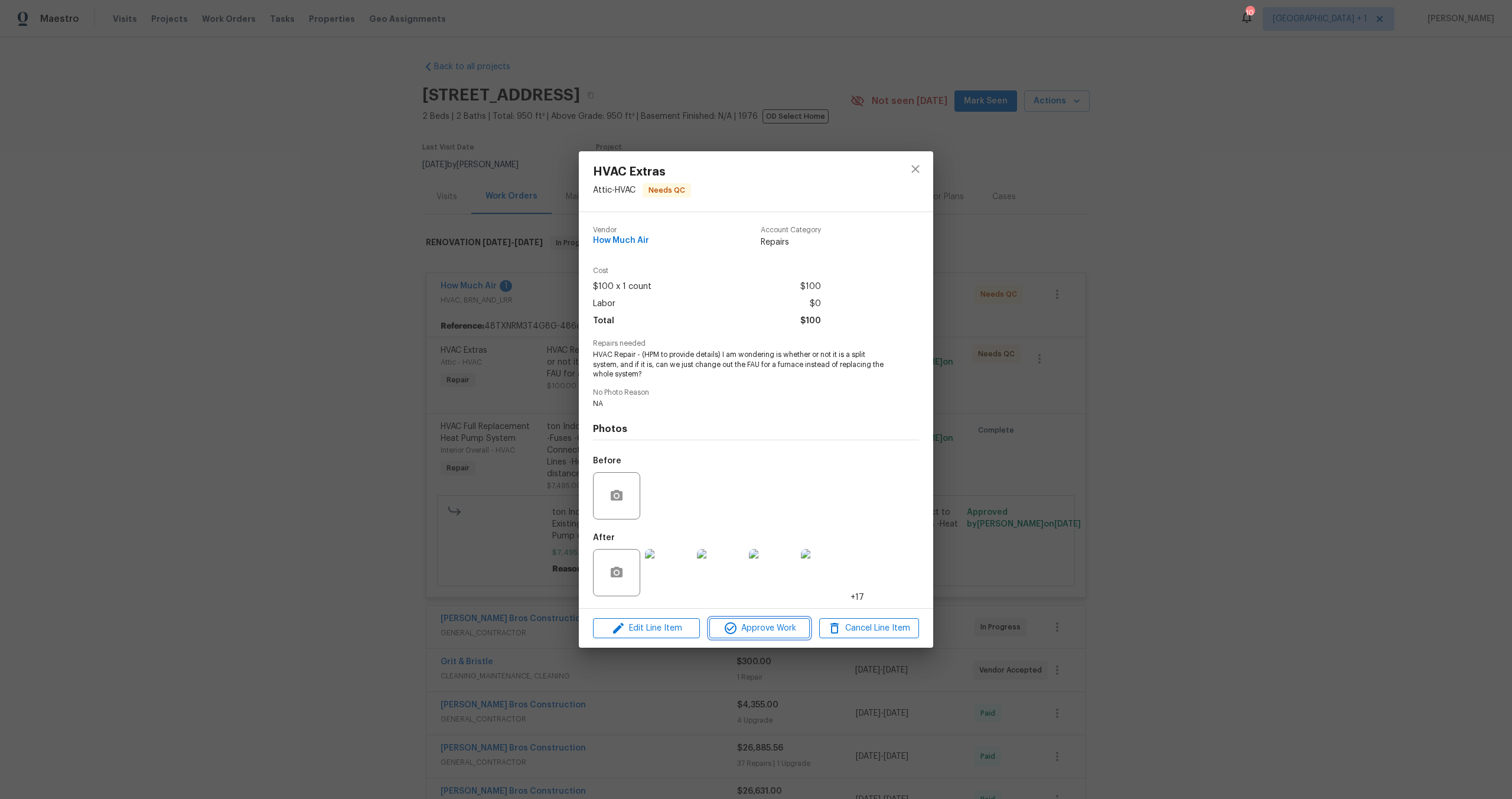
click at [766, 630] on span "Approve Work" at bounding box center [759, 628] width 93 height 15
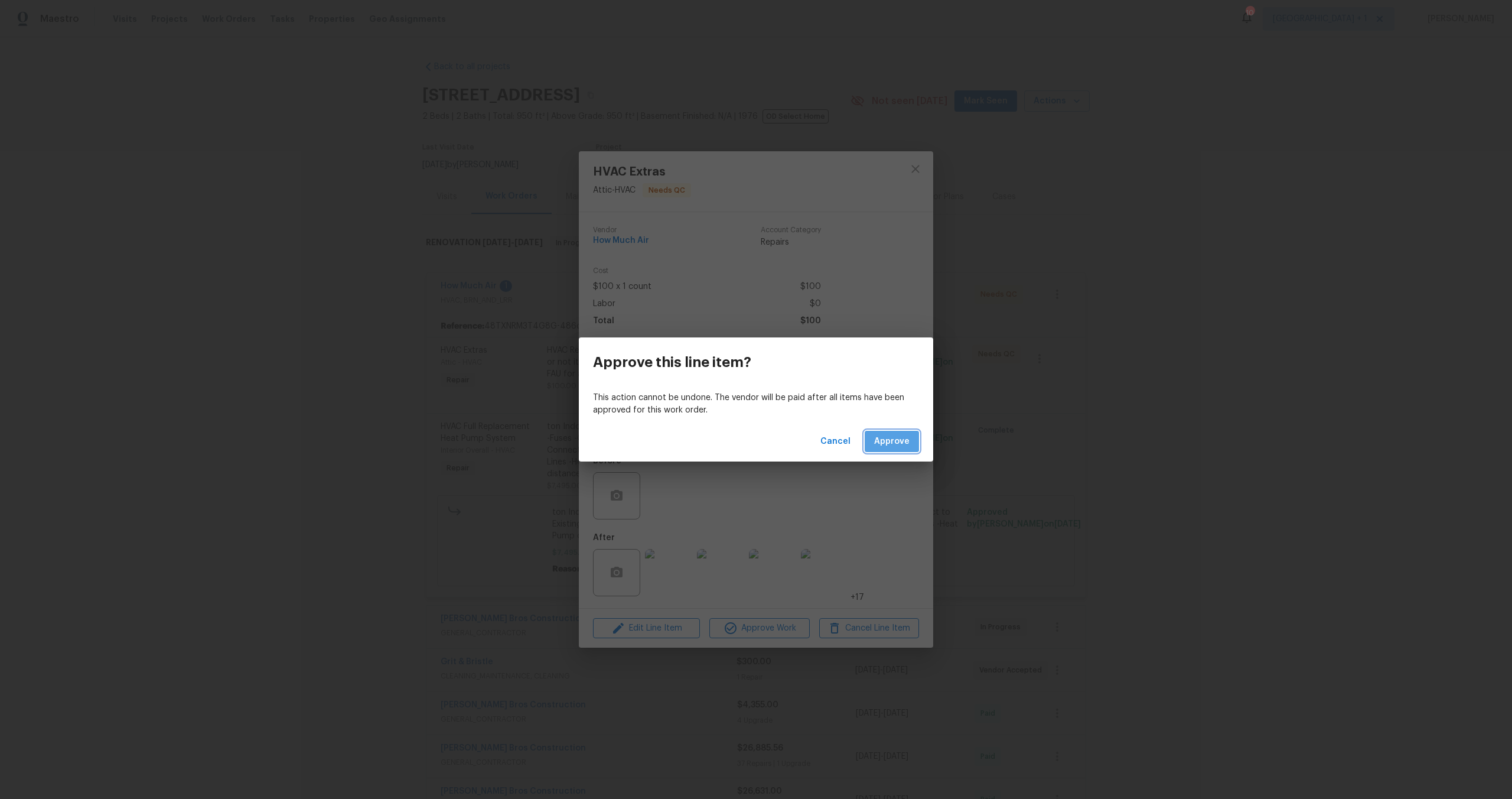
click at [888, 439] on span "Approve" at bounding box center [892, 441] width 35 height 15
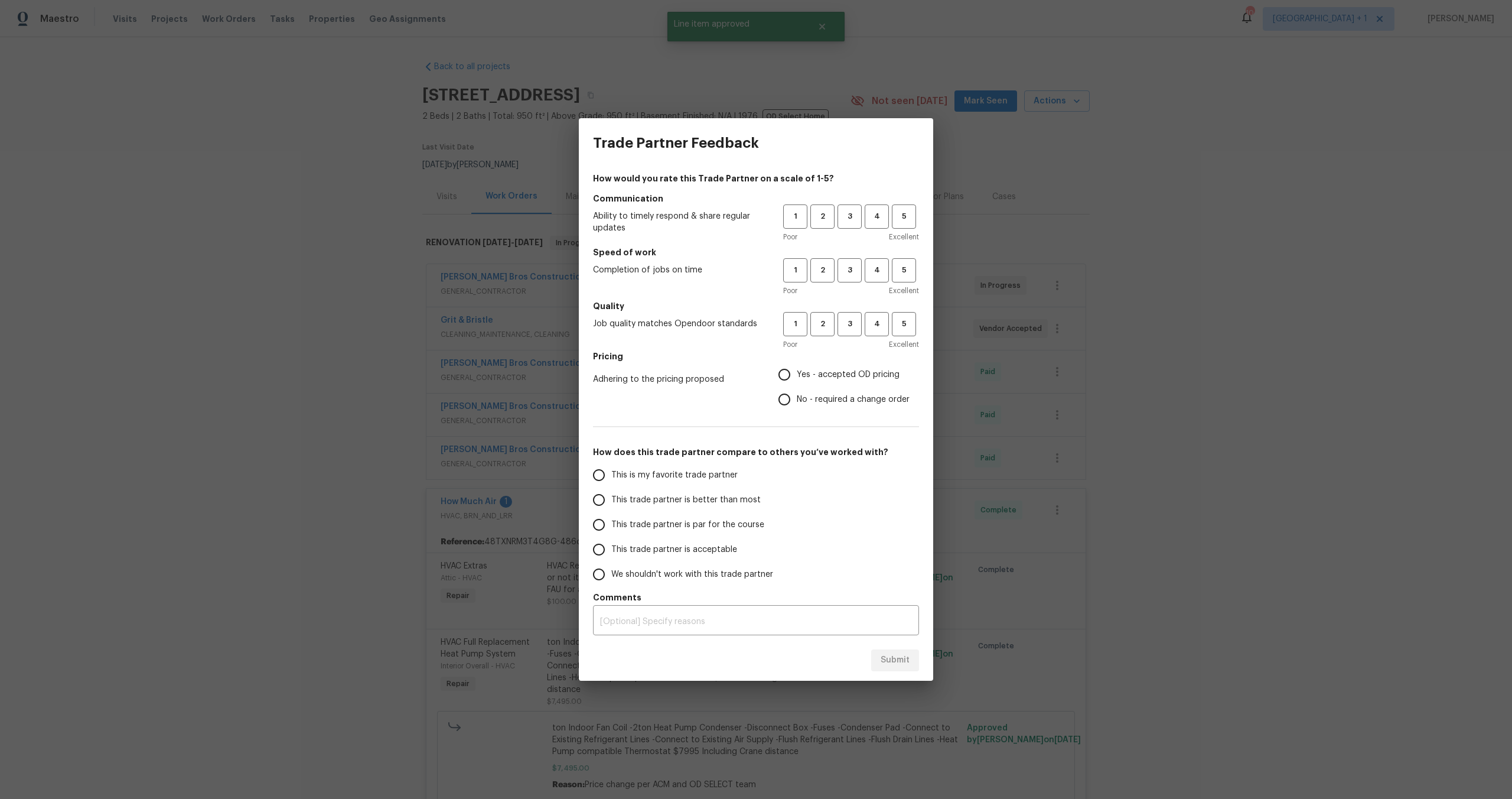
click at [601, 551] on input "This trade partner is acceptable" at bounding box center [599, 549] width 25 height 25
radio input "true"
click at [780, 614] on div "x ​" at bounding box center [756, 621] width 326 height 27
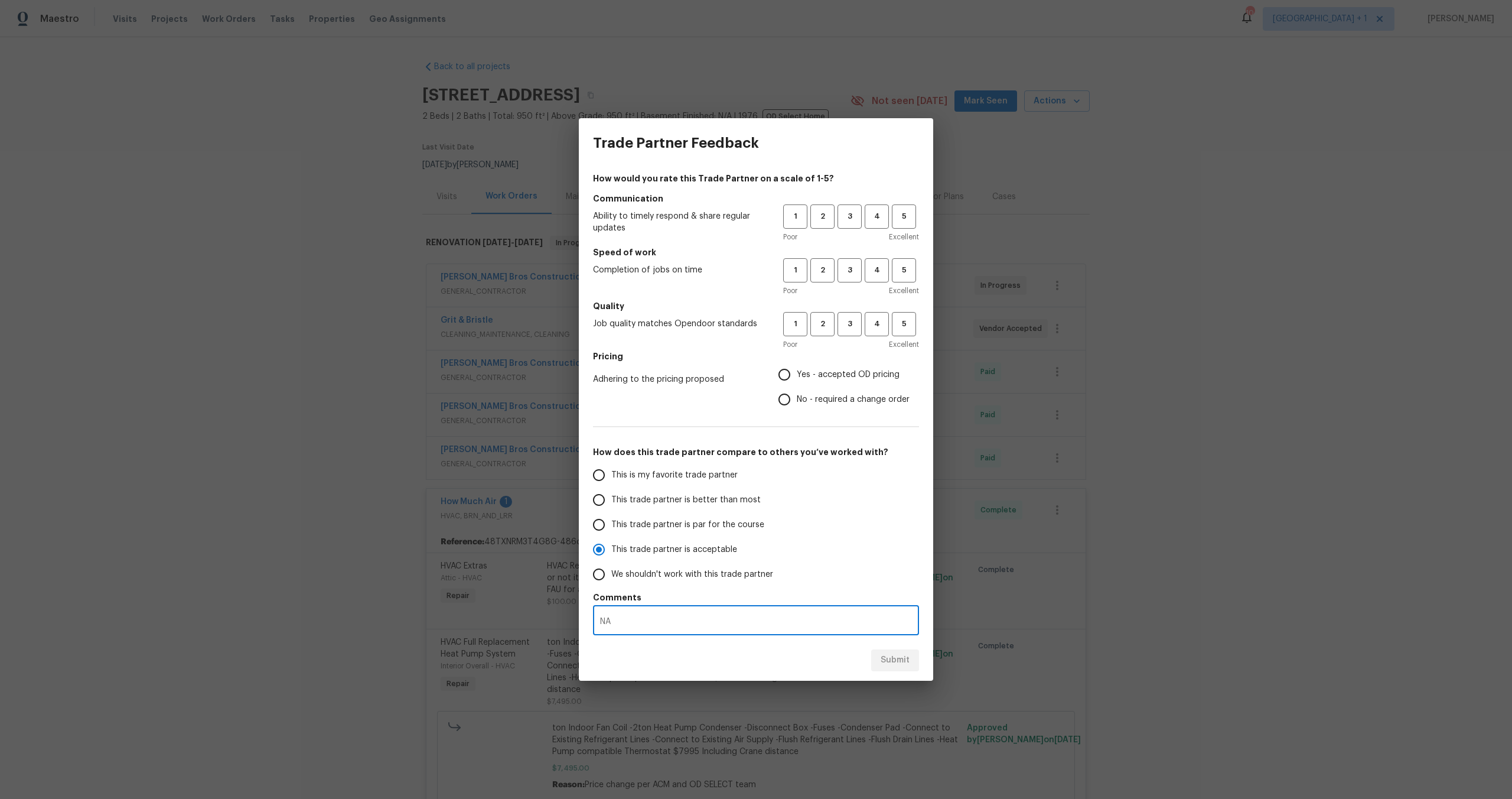
type textarea "NA"
click at [1250, 592] on div "Trade Partner Feedback How would you rate this Trade Partner on a scale of 1-5?…" at bounding box center [756, 400] width 1512 height 799
click at [854, 221] on span "3" at bounding box center [850, 216] width 22 height 14
click at [845, 266] on span "3" at bounding box center [850, 270] width 22 height 14
click at [851, 336] on div "1 2 3 4 5 Poor Excellent" at bounding box center [851, 331] width 136 height 38
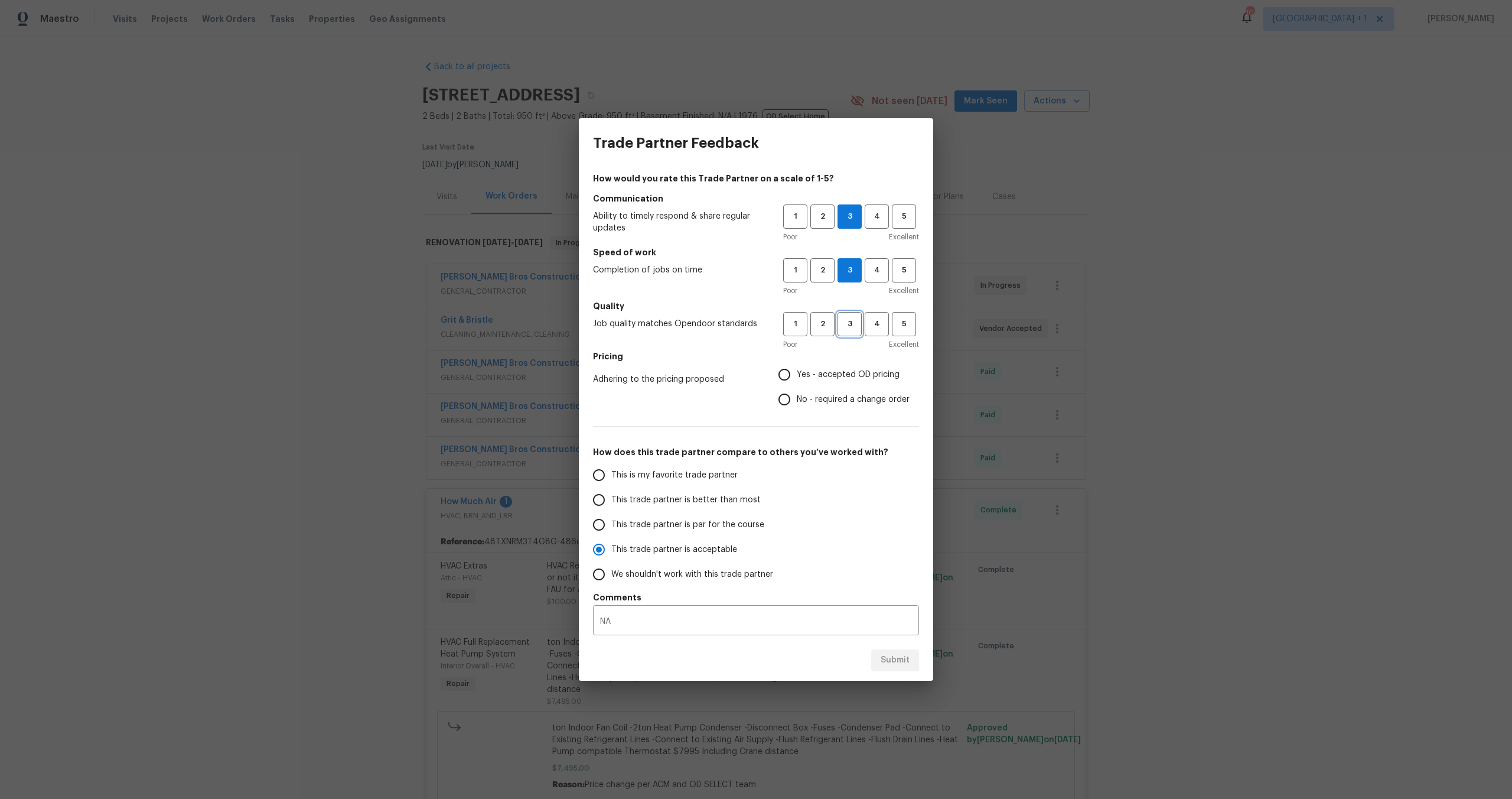
click at [852, 327] on span "3" at bounding box center [850, 324] width 22 height 14
click at [787, 378] on input "Yes - accepted OD pricing" at bounding box center [784, 375] width 25 height 25
click at [912, 664] on button "Submit" at bounding box center [895, 660] width 48 height 22
radio input "false"
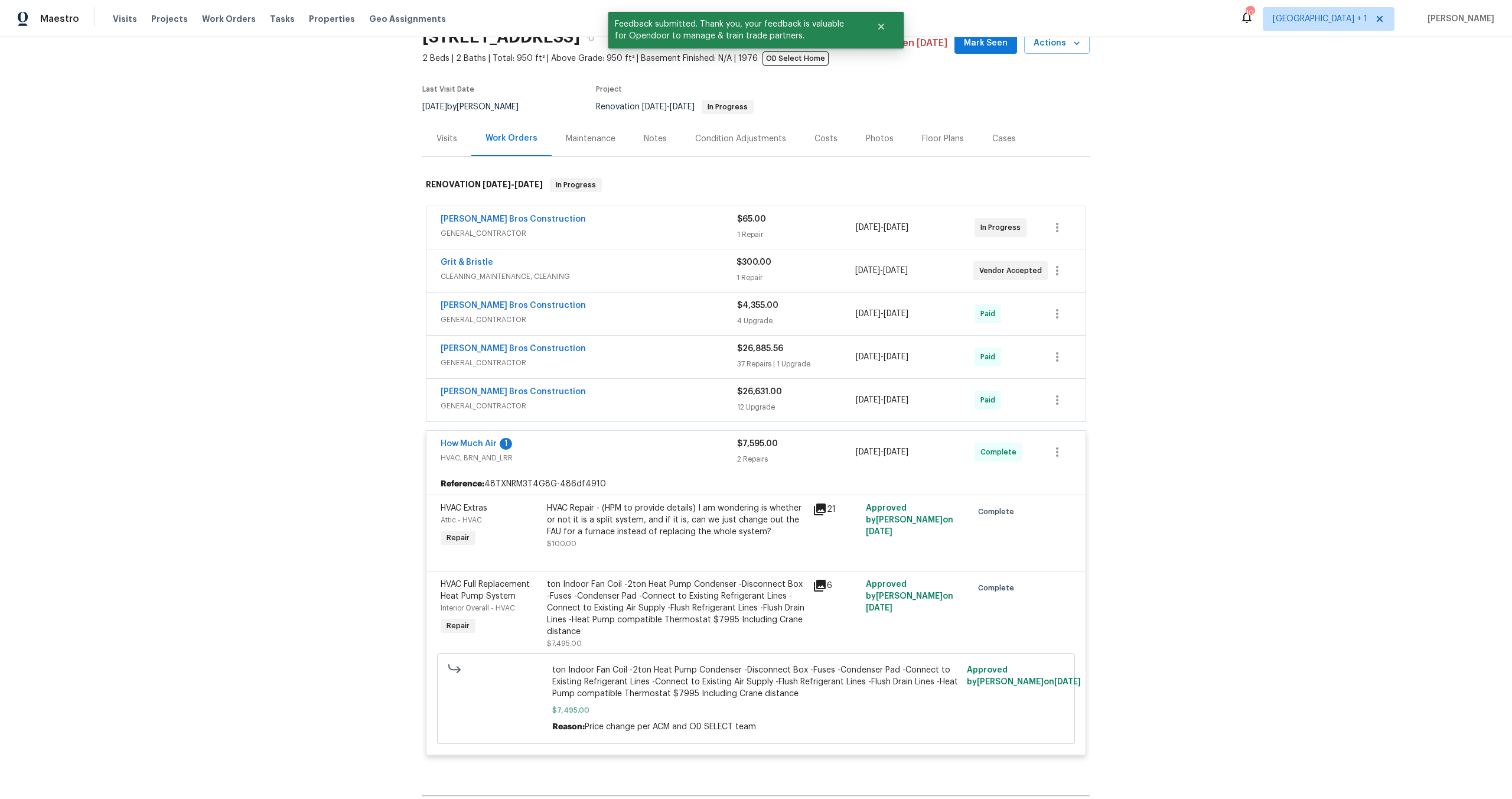
scroll to position [62, 0]
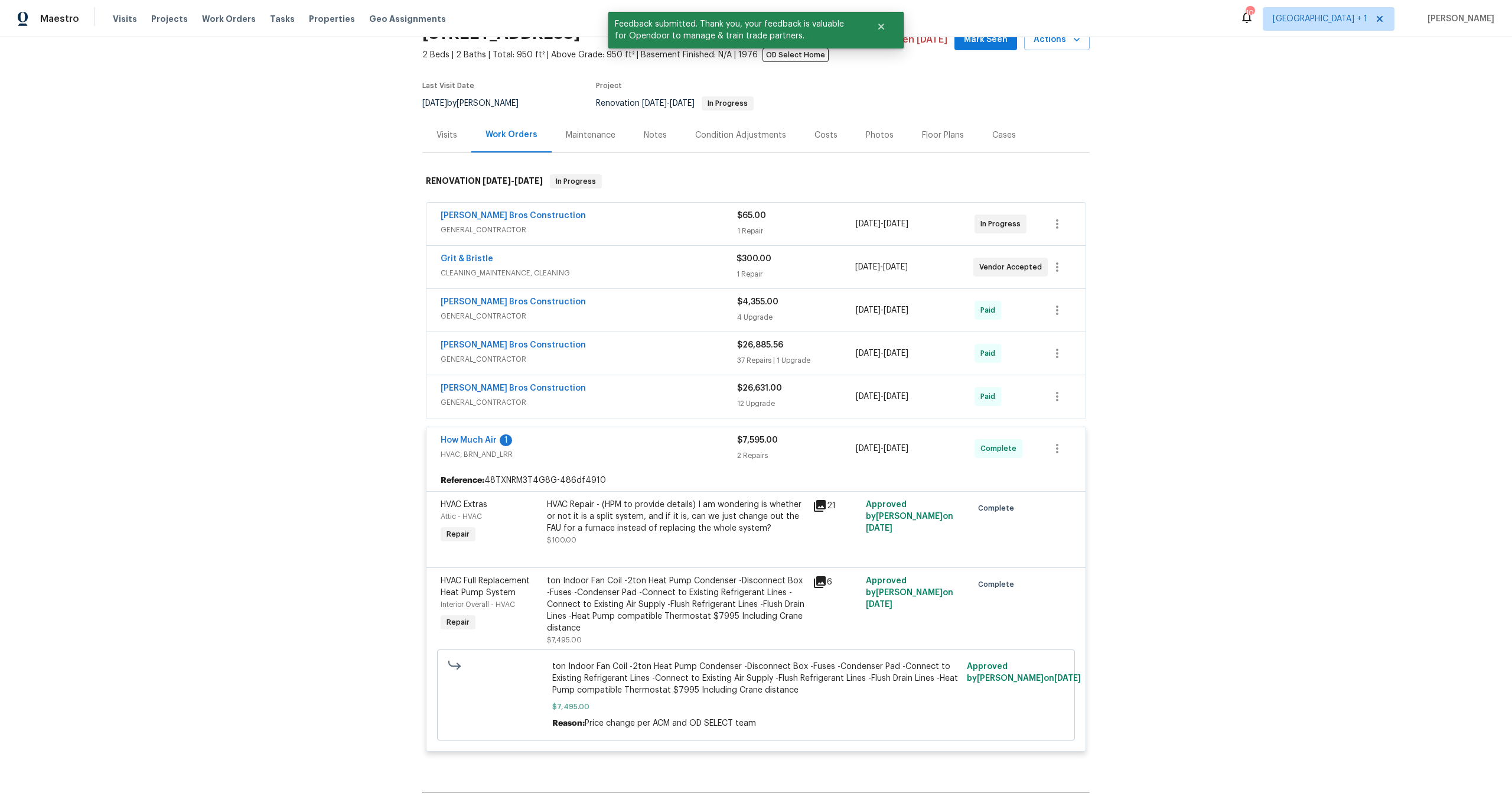
click at [648, 459] on span "HVAC, BRN_AND_LRR" at bounding box center [589, 454] width 297 height 12
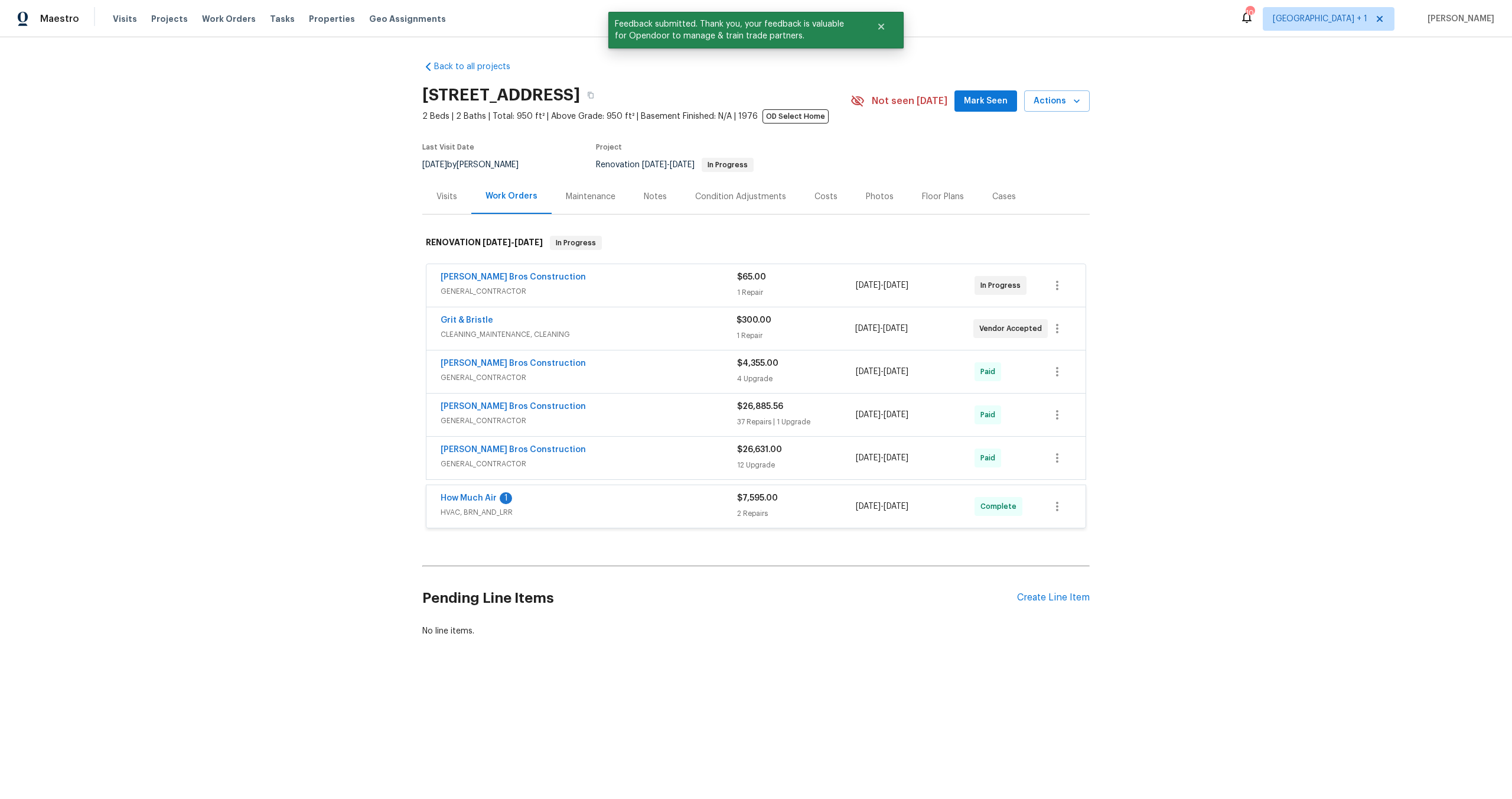
scroll to position [0, 0]
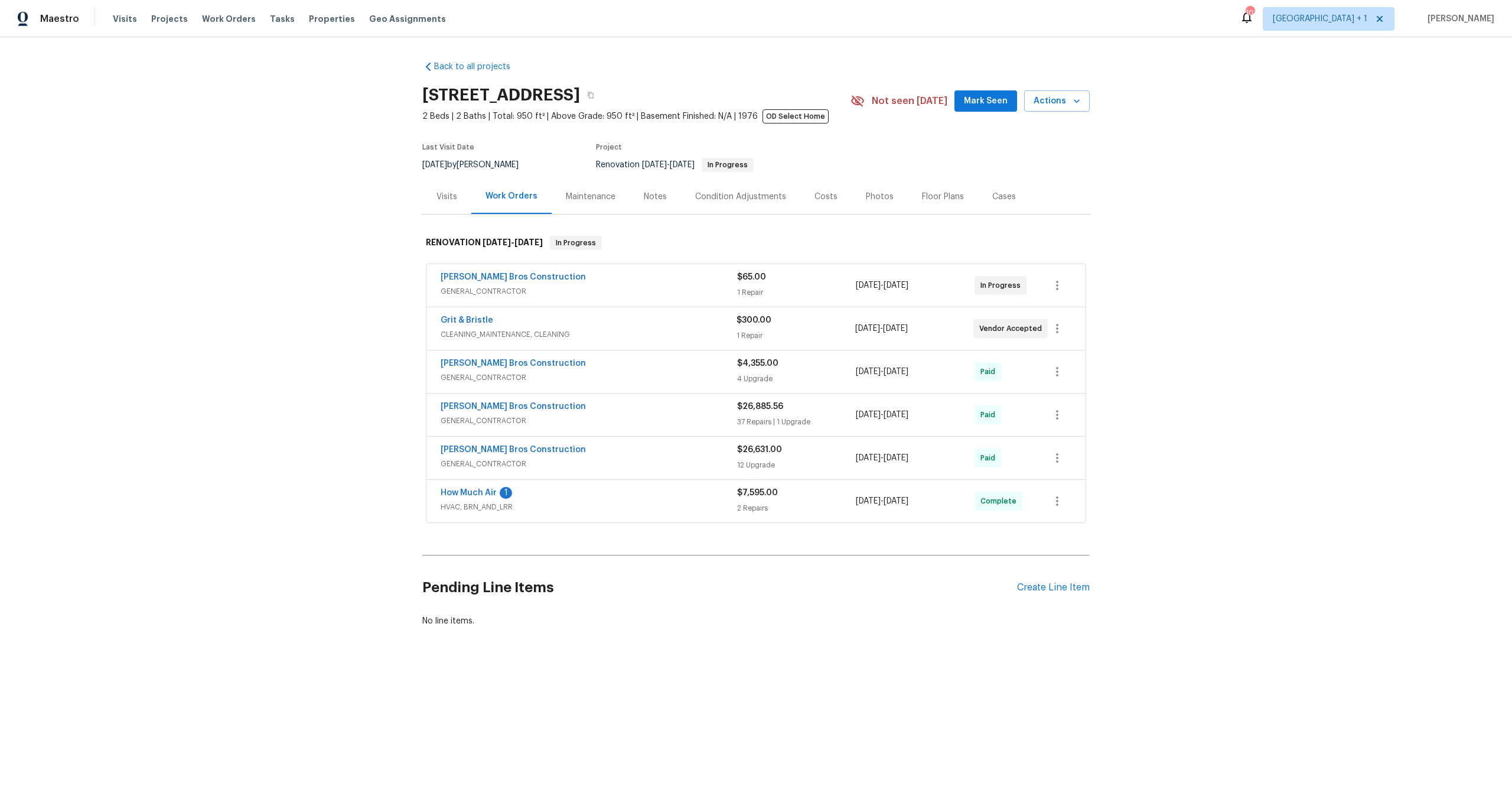
click at [642, 487] on div "How Much Air 1" at bounding box center [589, 494] width 297 height 14
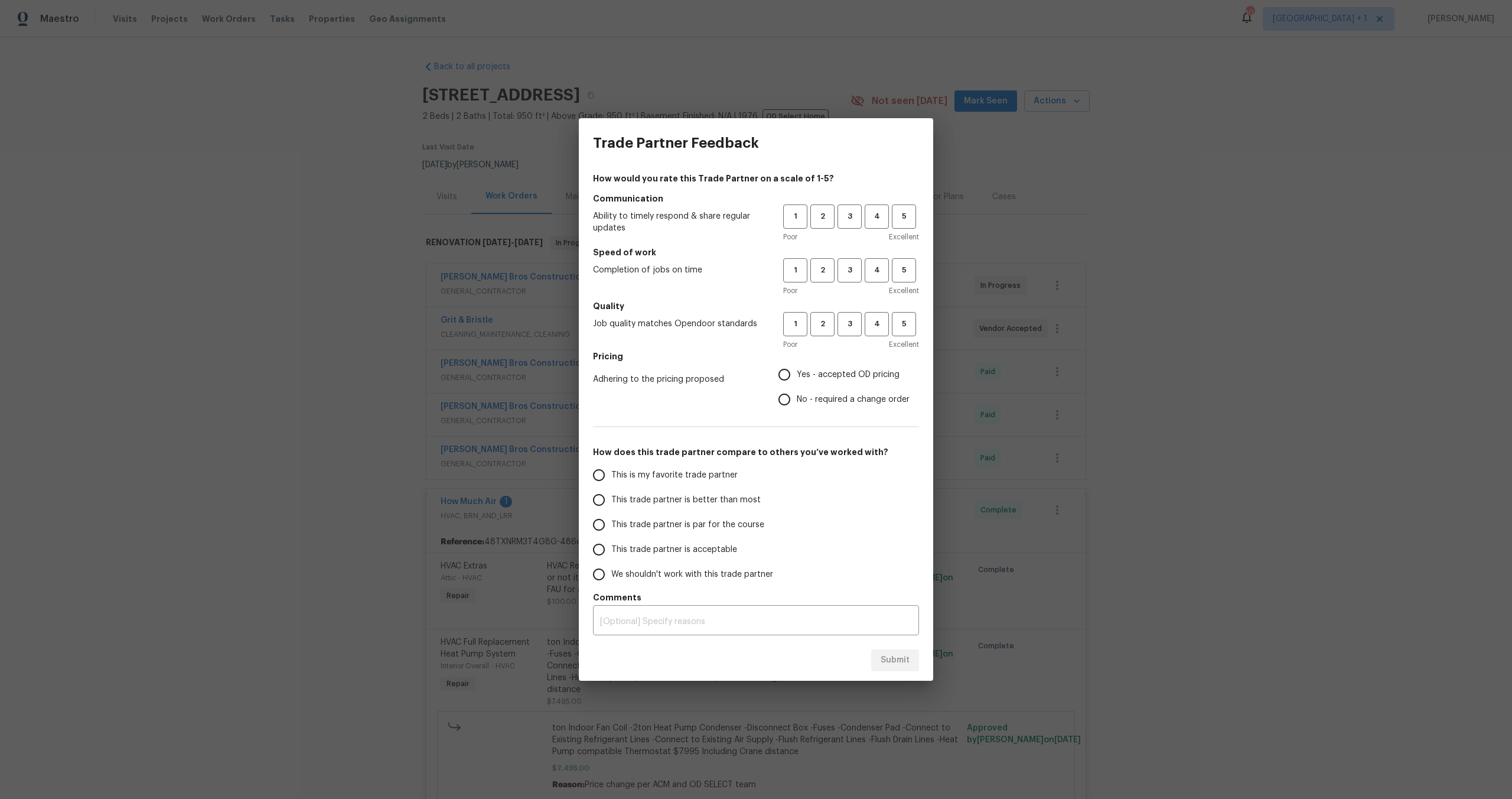
click at [1273, 193] on div "Trade Partner Feedback How would you rate this Trade Partner on a scale of 1-5?…" at bounding box center [756, 400] width 1512 height 799
click at [1258, 239] on div "Trade Partner Feedback How would you rate this Trade Partner on a scale of 1-5?…" at bounding box center [756, 400] width 1512 height 799
click at [155, 492] on div "Trade Partner Feedback How would you rate this Trade Partner on a scale of 1-5?…" at bounding box center [756, 400] width 1512 height 799
click at [1160, 316] on div "Trade Partner Feedback How would you rate this Trade Partner on a scale of 1-5?…" at bounding box center [756, 400] width 1512 height 799
click at [857, 216] on span "3" at bounding box center [850, 216] width 22 height 14
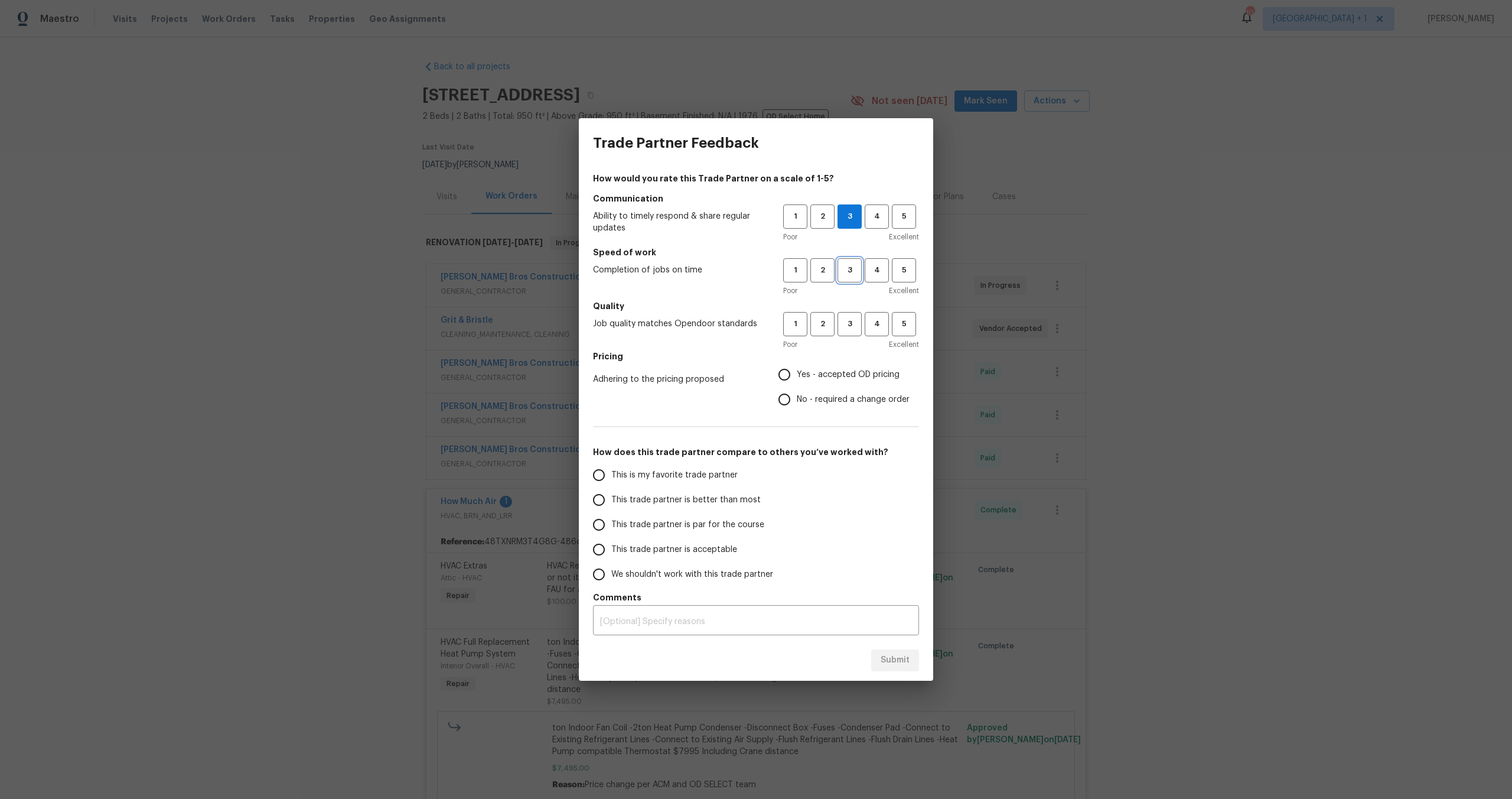
click at [855, 265] on span "3" at bounding box center [850, 270] width 22 height 14
click at [846, 331] on button "3" at bounding box center [850, 324] width 24 height 24
click at [785, 375] on input "Yes - accepted OD pricing" at bounding box center [784, 375] width 25 height 25
radio input "true"
click at [598, 547] on input "This trade partner is acceptable" at bounding box center [599, 549] width 25 height 25
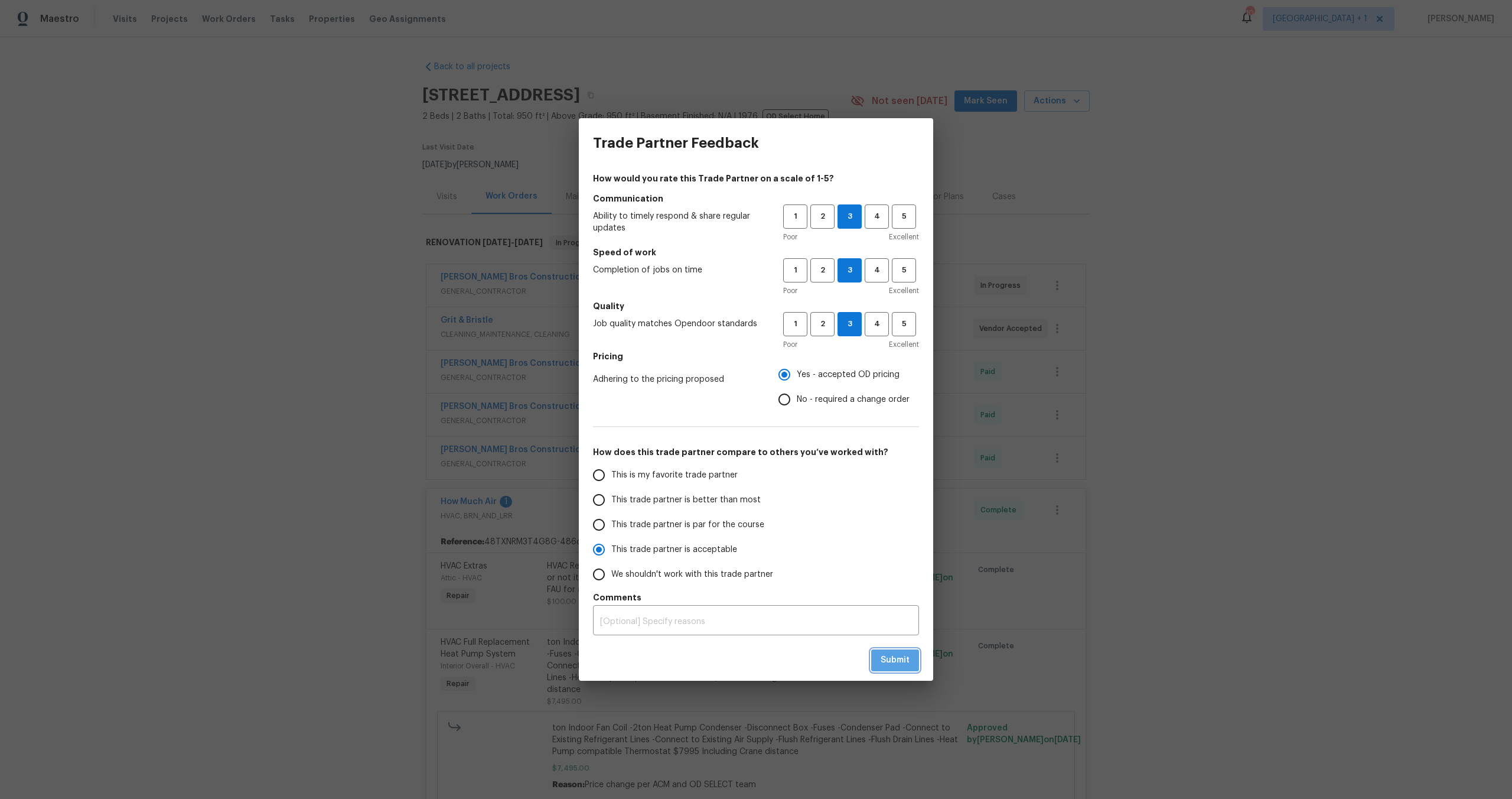
click at [894, 660] on span "Submit" at bounding box center [895, 660] width 29 height 15
radio input "true"
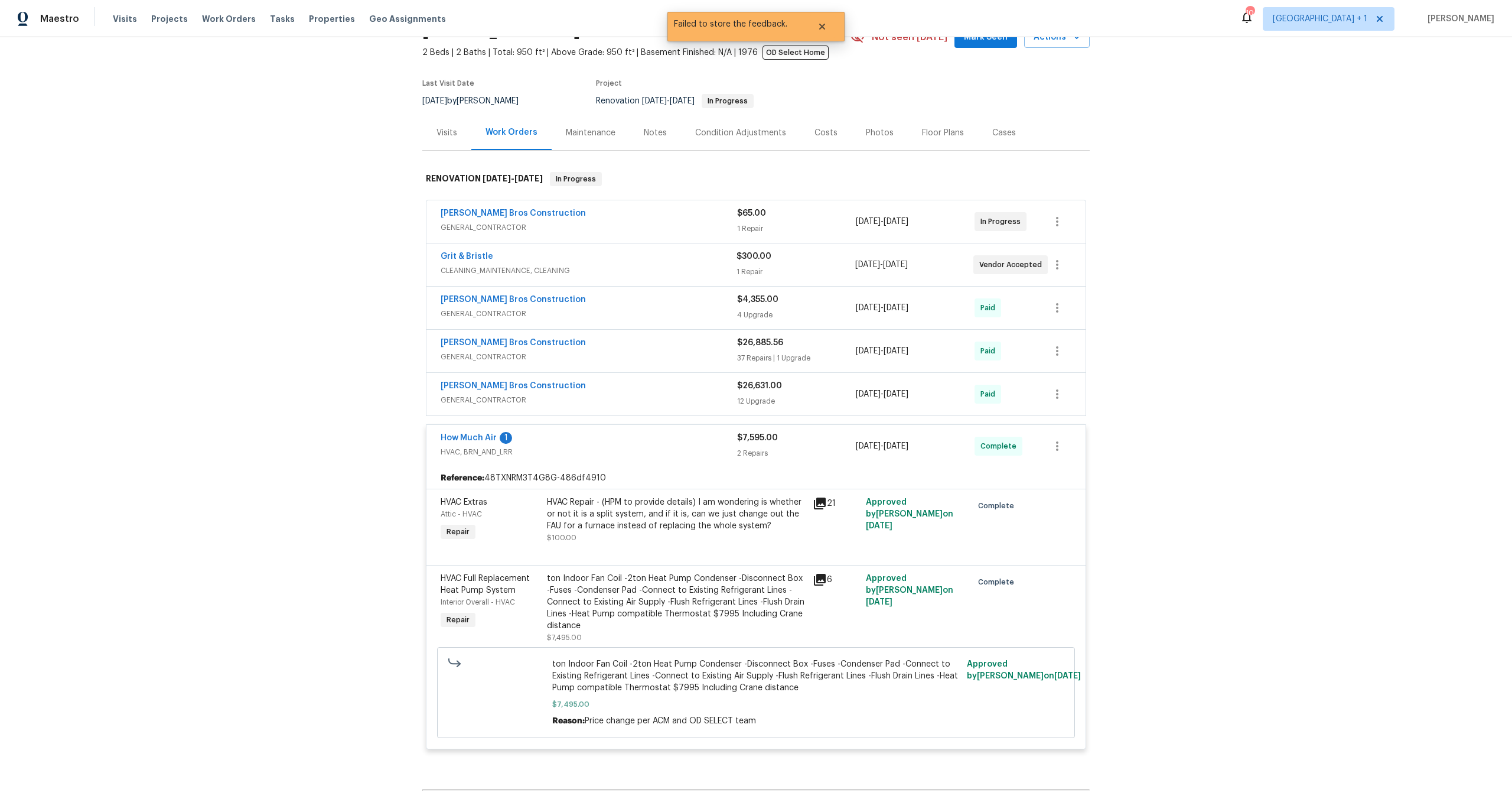
scroll to position [216, 0]
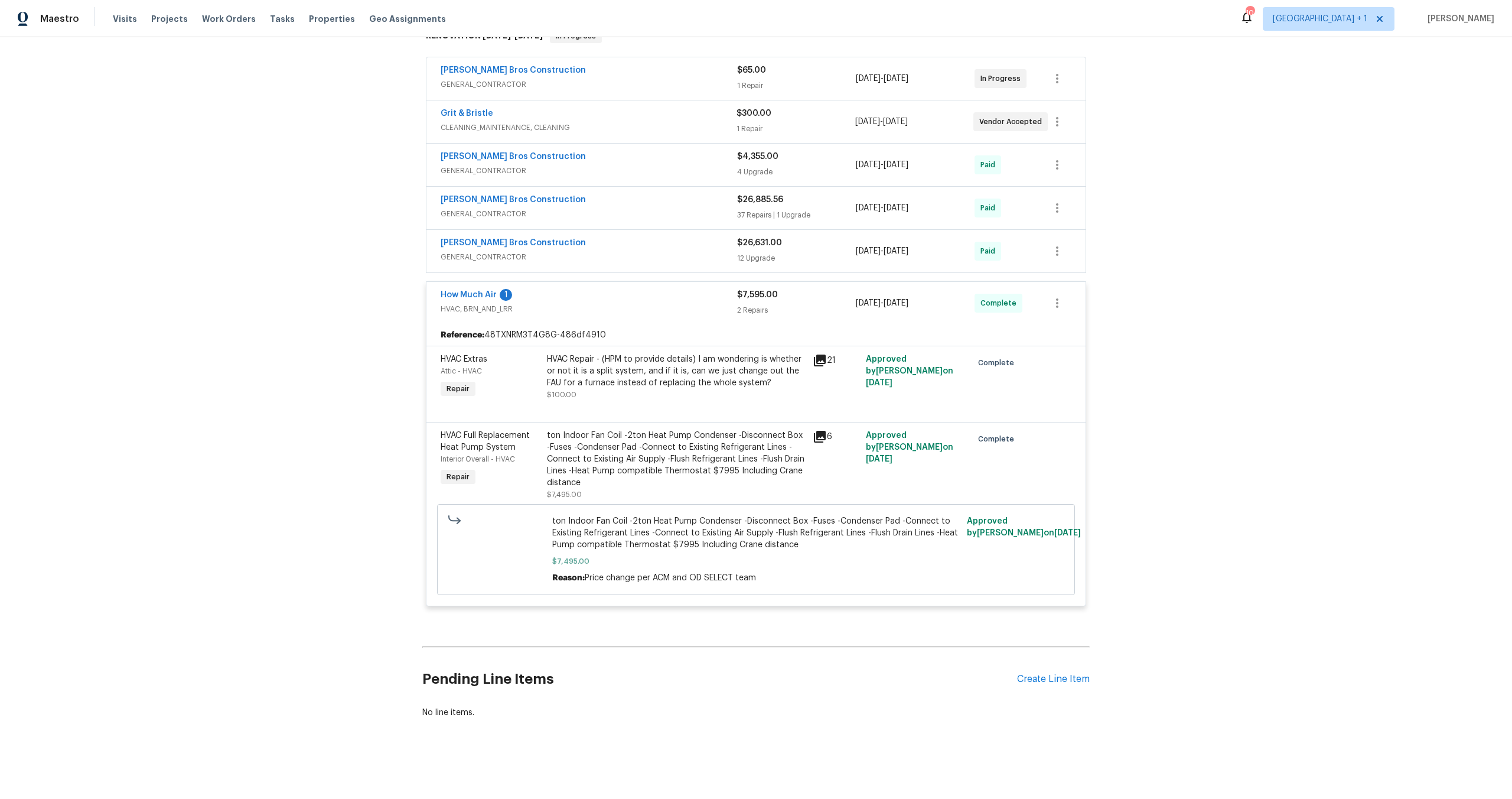
click at [687, 282] on div "How Much Air 1 HVAC, BRN_AND_LRR $7,595.00 2 Repairs 6/26/2025 - 6/27/2025 Comp…" at bounding box center [756, 302] width 660 height 42
click at [683, 292] on div "How Much Air 1" at bounding box center [589, 295] width 297 height 14
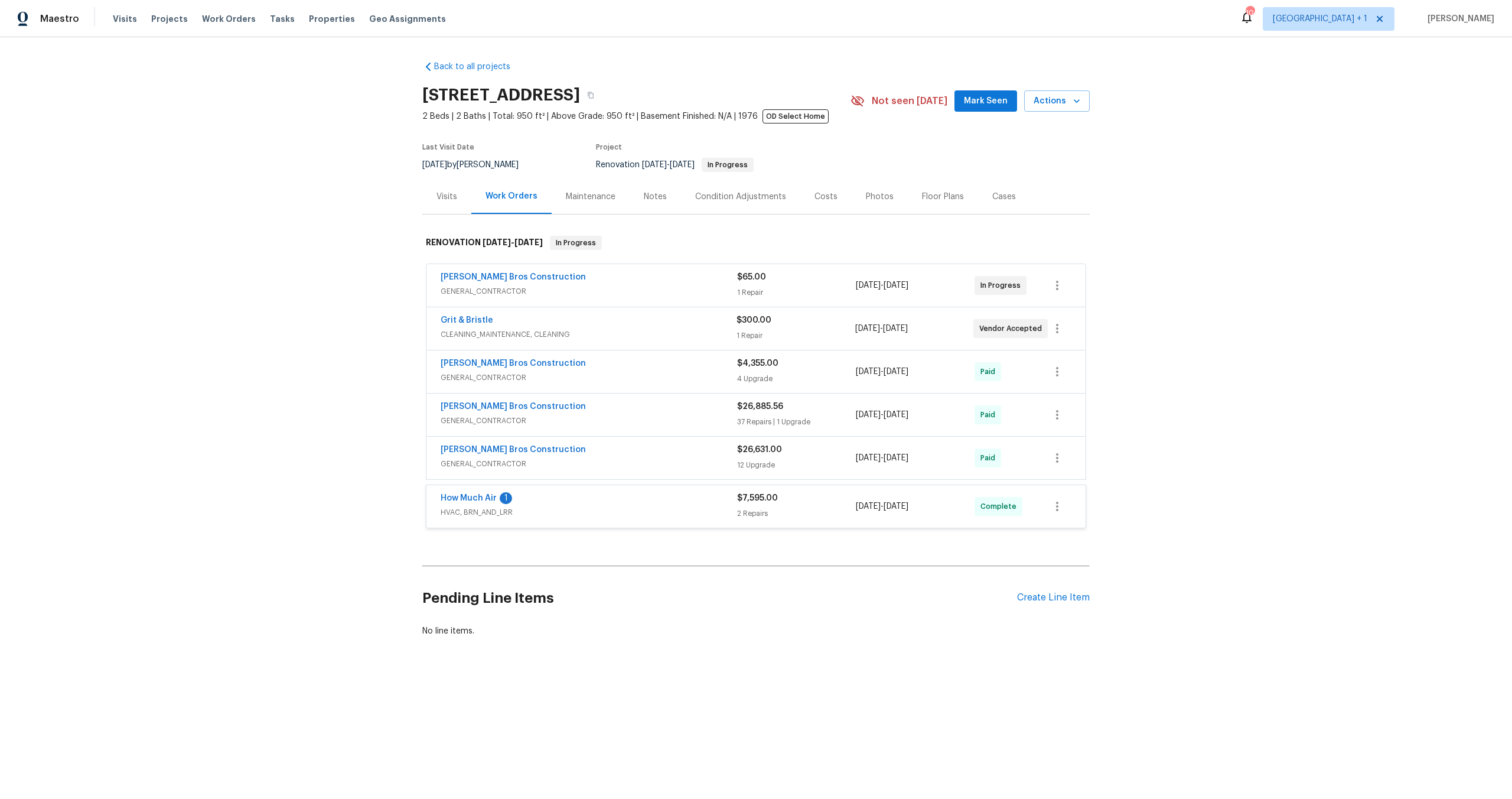
scroll to position [0, 0]
click at [1302, 446] on div "Back to all projects 5708 Baltimore Dr Unit 390, La Mesa, CA 91942 2 Beds | 2 B…" at bounding box center [756, 372] width 1512 height 670
click at [647, 336] on span "CLEANING_MAINTENANCE, CLEANING" at bounding box center [588, 334] width 296 height 12
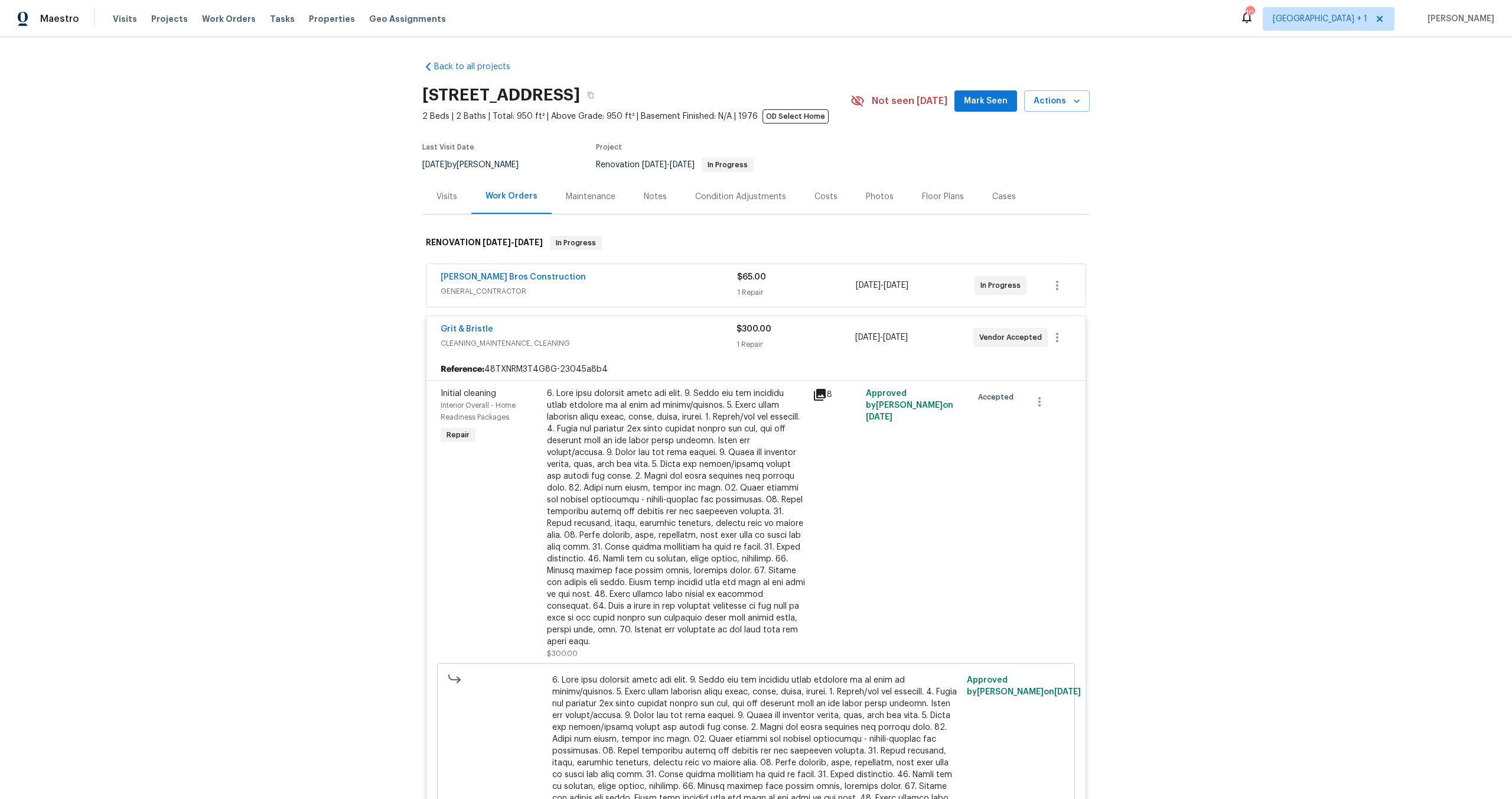
click at [648, 344] on span "CLEANING_MAINTENANCE, CLEANING" at bounding box center [588, 343] width 296 height 12
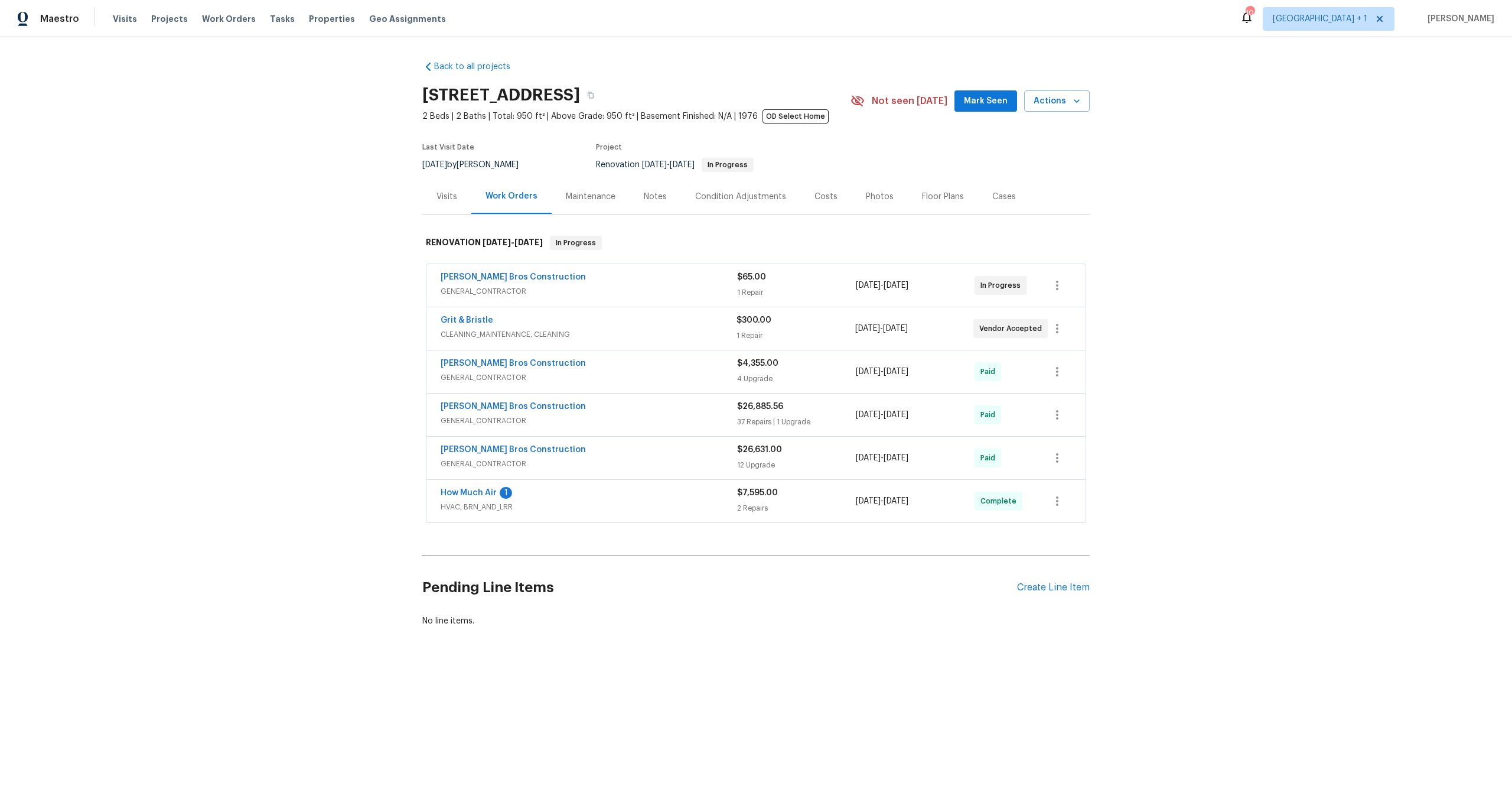
click at [651, 279] on div "Bailey Bros Construction" at bounding box center [589, 278] width 297 height 14
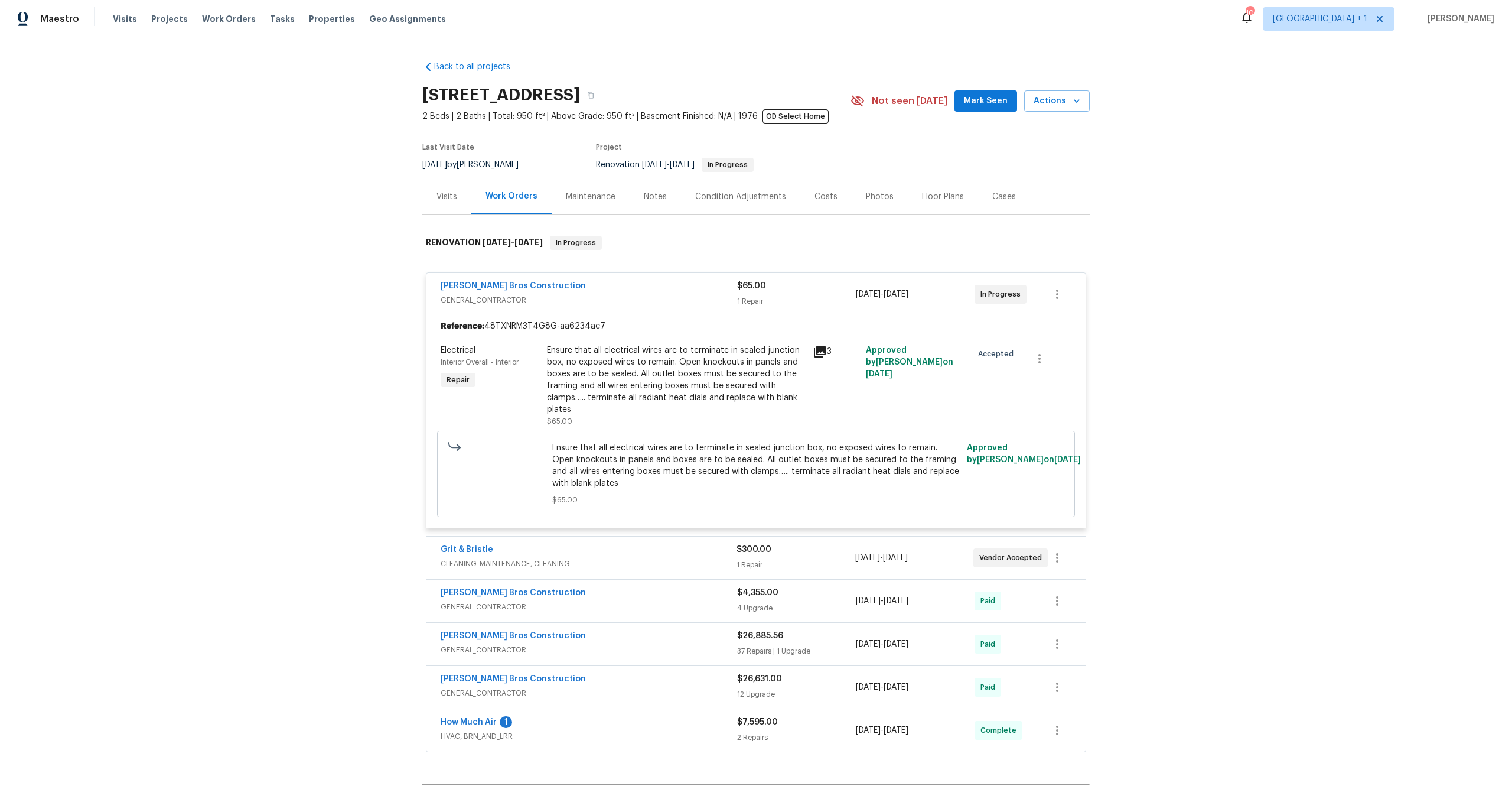
click at [648, 279] on div "Bailey Bros Construction GENERAL_CONTRACTOR $65.00 1 Repair 8/14/2025 - 8/14/20…" at bounding box center [756, 293] width 660 height 42
click at [648, 304] on span "GENERAL_CONTRACTOR" at bounding box center [589, 300] width 297 height 12
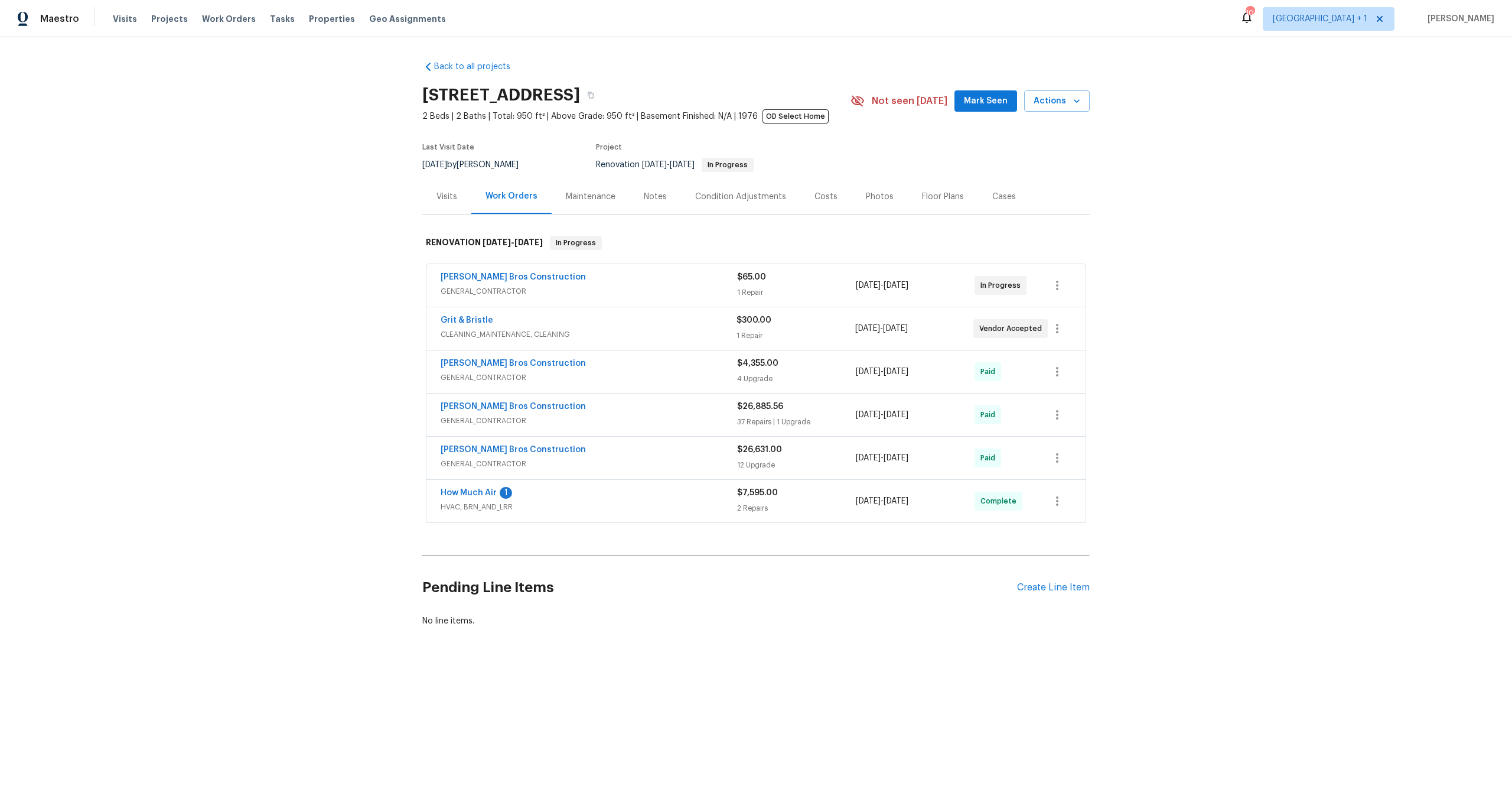
click at [624, 489] on div "How Much Air 1" at bounding box center [589, 494] width 297 height 14
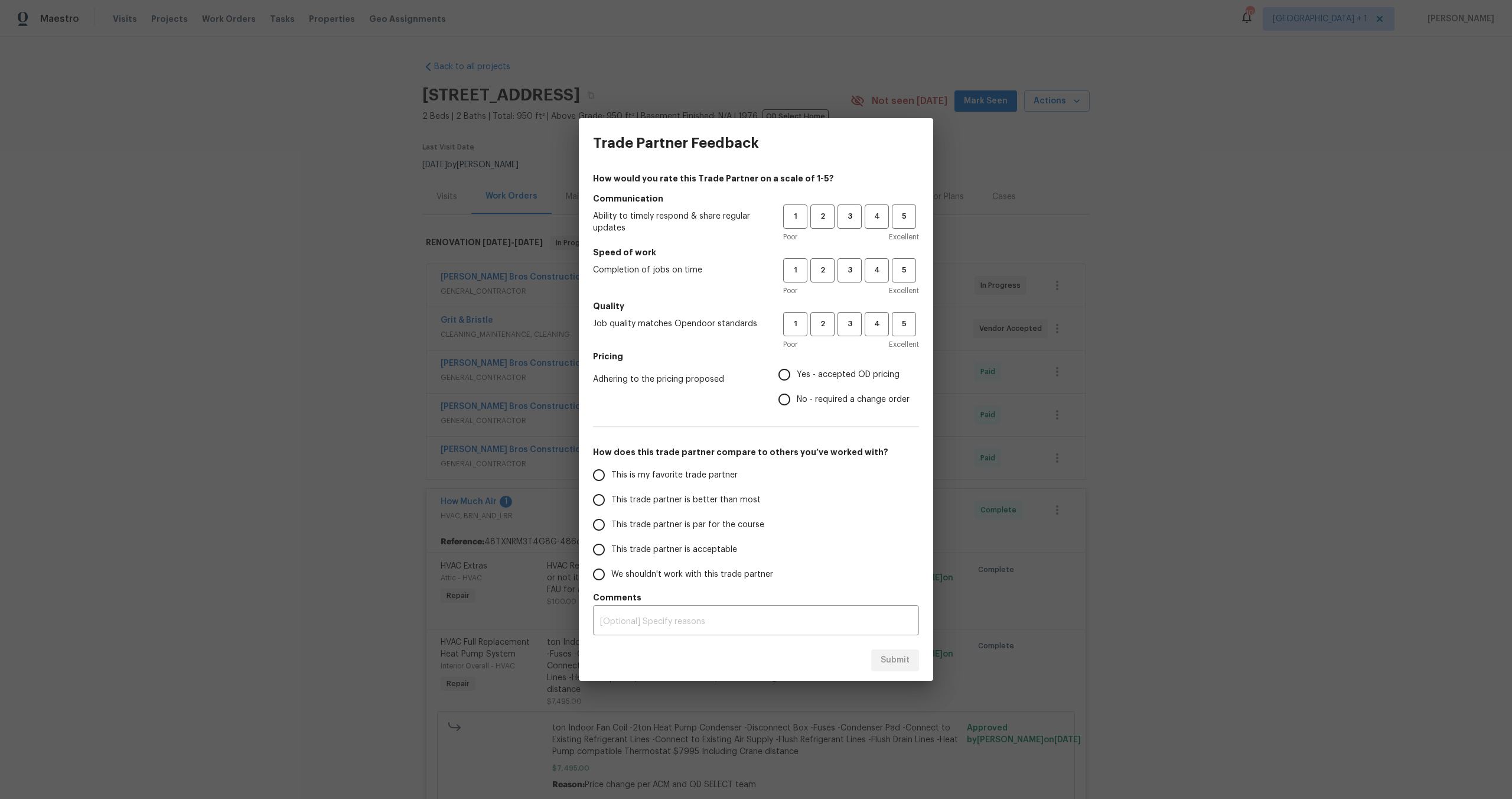
click at [1337, 564] on div "Trade Partner Feedback How would you rate this Trade Partner on a scale of 1-5?…" at bounding box center [756, 400] width 1512 height 799
click at [1321, 239] on div "Trade Partner Feedback How would you rate this Trade Partner on a scale of 1-5?…" at bounding box center [756, 400] width 1512 height 799
click at [605, 506] on input "This trade partner is better than most" at bounding box center [599, 500] width 25 height 25
radio input "true"
click at [849, 217] on span "3" at bounding box center [850, 216] width 22 height 14
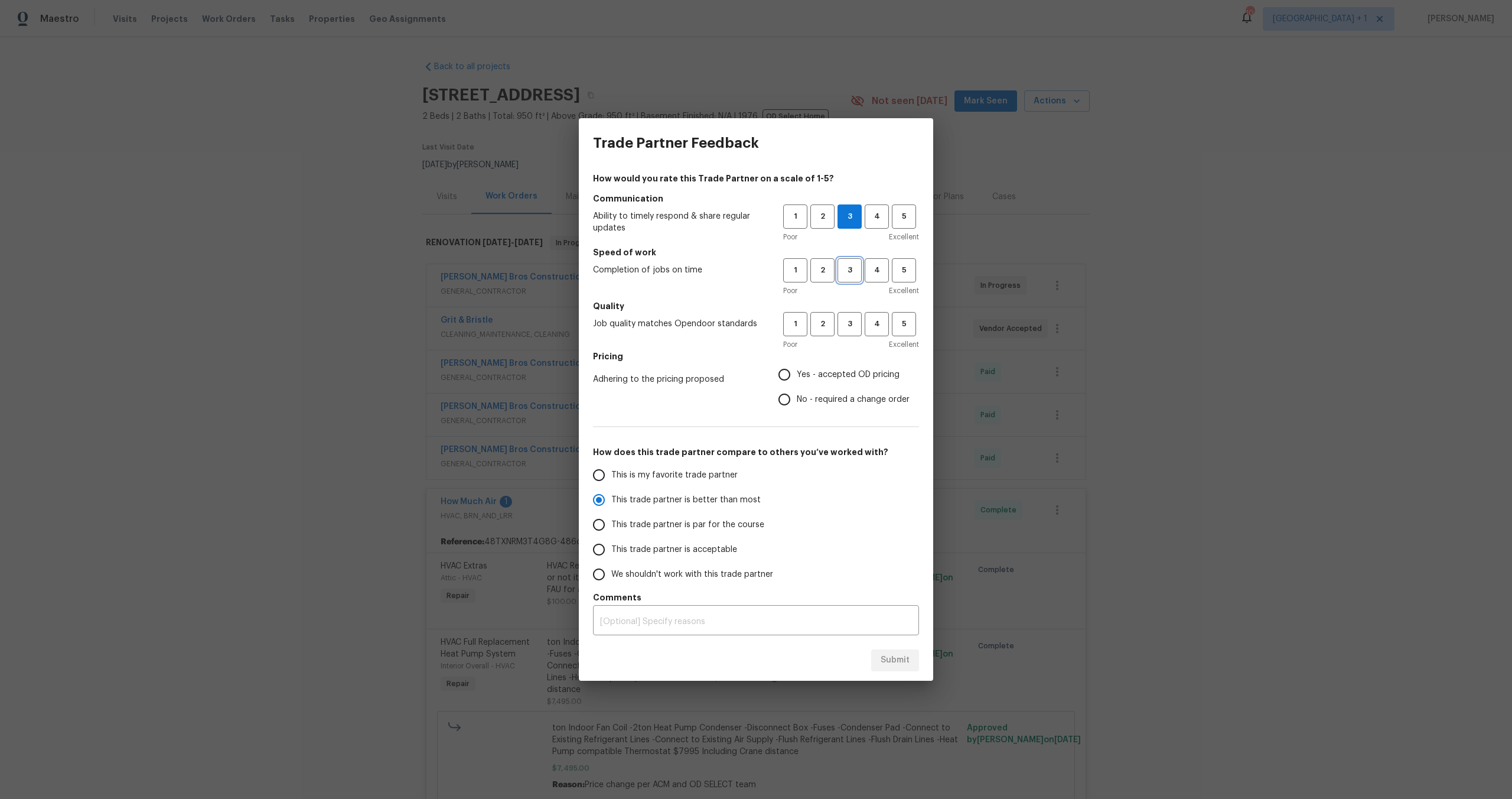
click at [850, 261] on button "3" at bounding box center [850, 270] width 24 height 24
click at [851, 328] on span "3" at bounding box center [850, 324] width 22 height 14
click at [666, 411] on div "Adhering to the pricing proposed Yes - accepted OD pricing No - required a chan…" at bounding box center [756, 387] width 326 height 50
click at [790, 376] on input "Yes - accepted OD pricing" at bounding box center [784, 375] width 25 height 25
click at [907, 664] on span "Submit" at bounding box center [895, 660] width 29 height 15
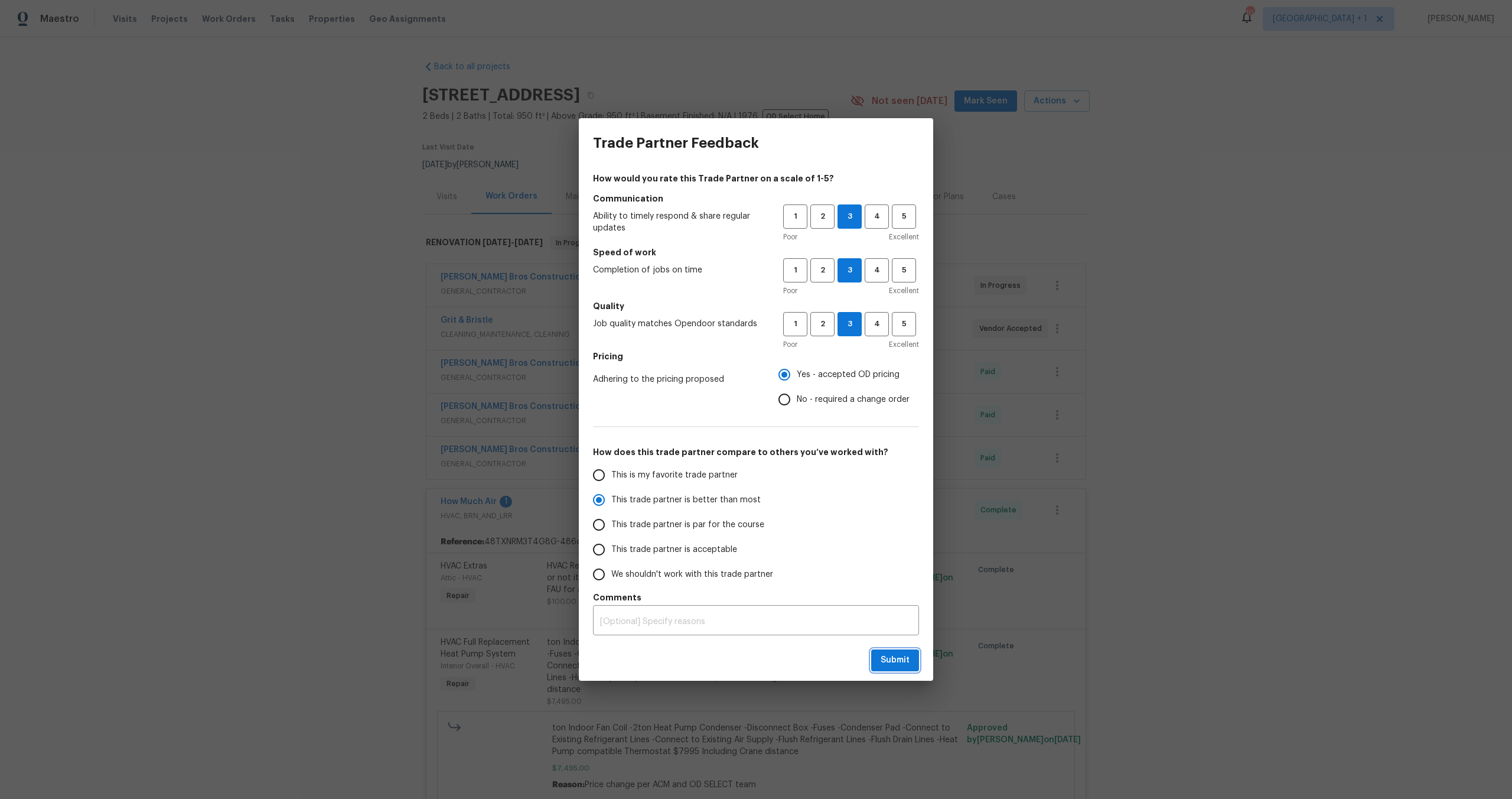
radio input "false"
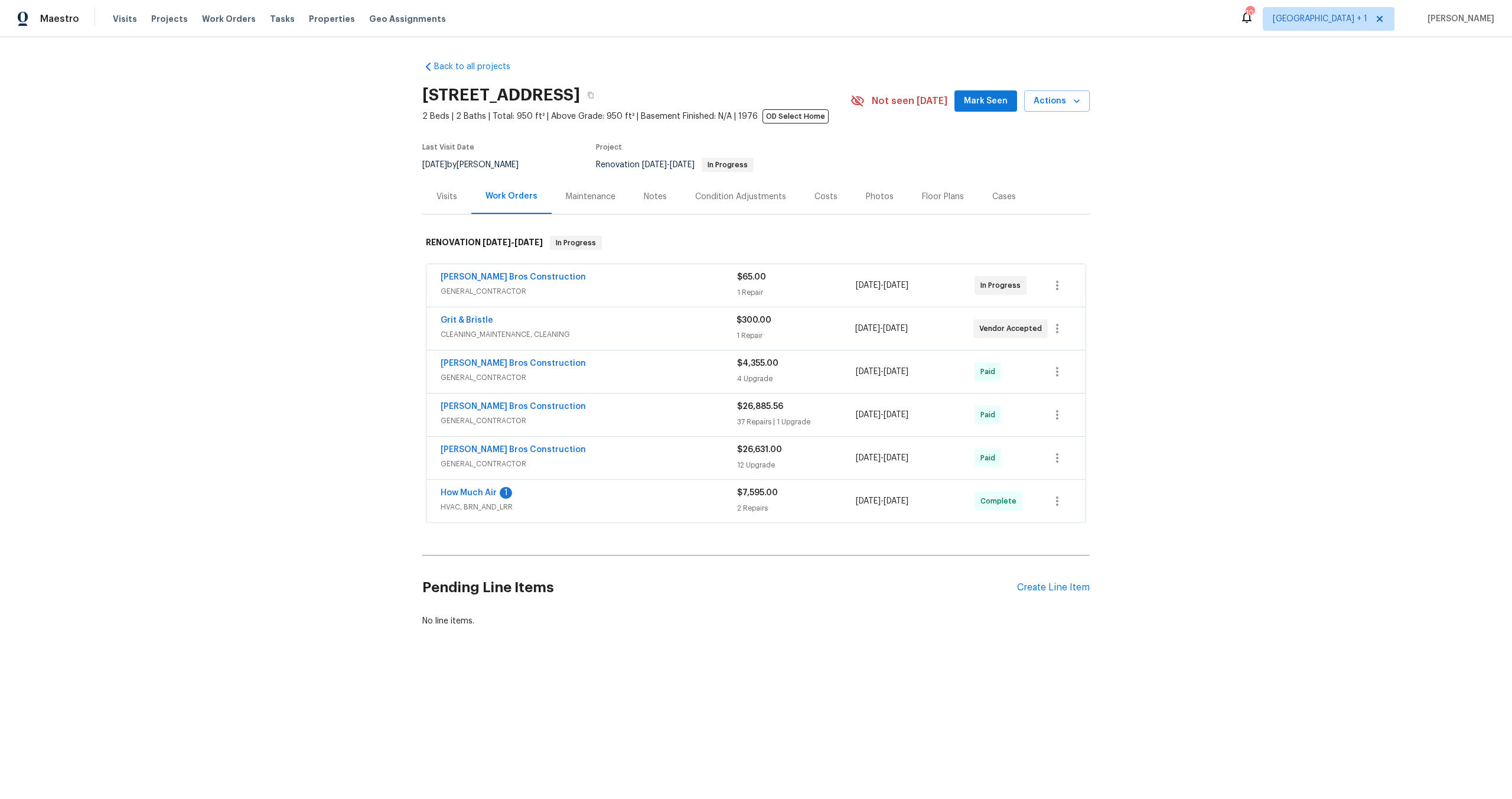
click at [1237, 239] on div "Back to all projects 5708 Baltimore Dr Unit 390, La Mesa, CA 91942 2 Beds | 2 B…" at bounding box center [756, 372] width 1512 height 670
click at [262, 323] on div "Back to all projects 5708 Baltimore Dr Unit 390, La Mesa, CA 91942 2 Beds | 2 B…" at bounding box center [756, 372] width 1512 height 670
click at [1269, 248] on div "Back to all projects 5708 Baltimore Dr Unit 390, La Mesa, CA 91942 2 Beds | 2 B…" at bounding box center [756, 372] width 1512 height 670
click at [676, 288] on span "GENERAL_CONTRACTOR" at bounding box center [589, 291] width 297 height 12
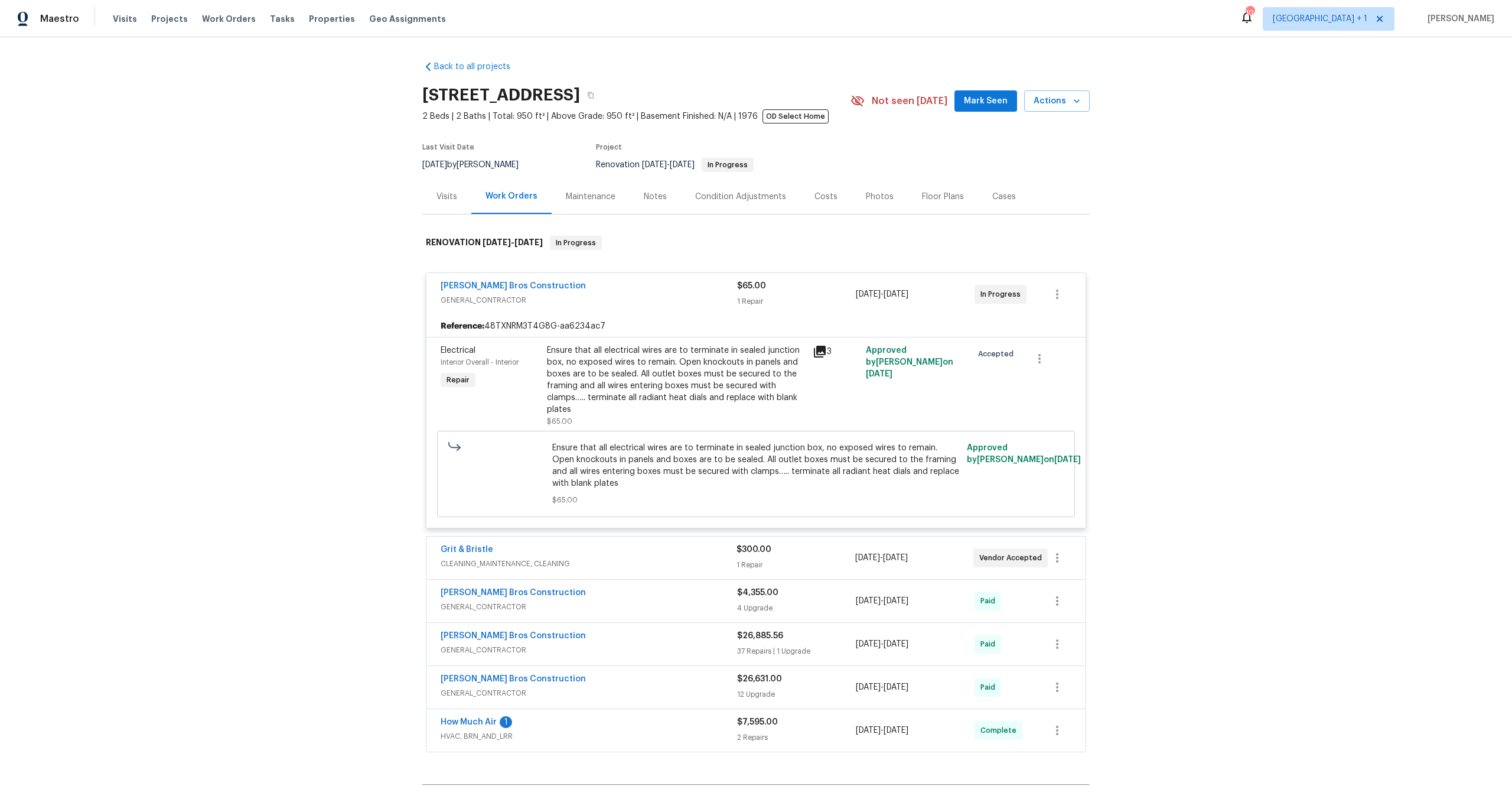
click at [677, 289] on div "Bailey Bros Construction" at bounding box center [589, 287] width 297 height 14
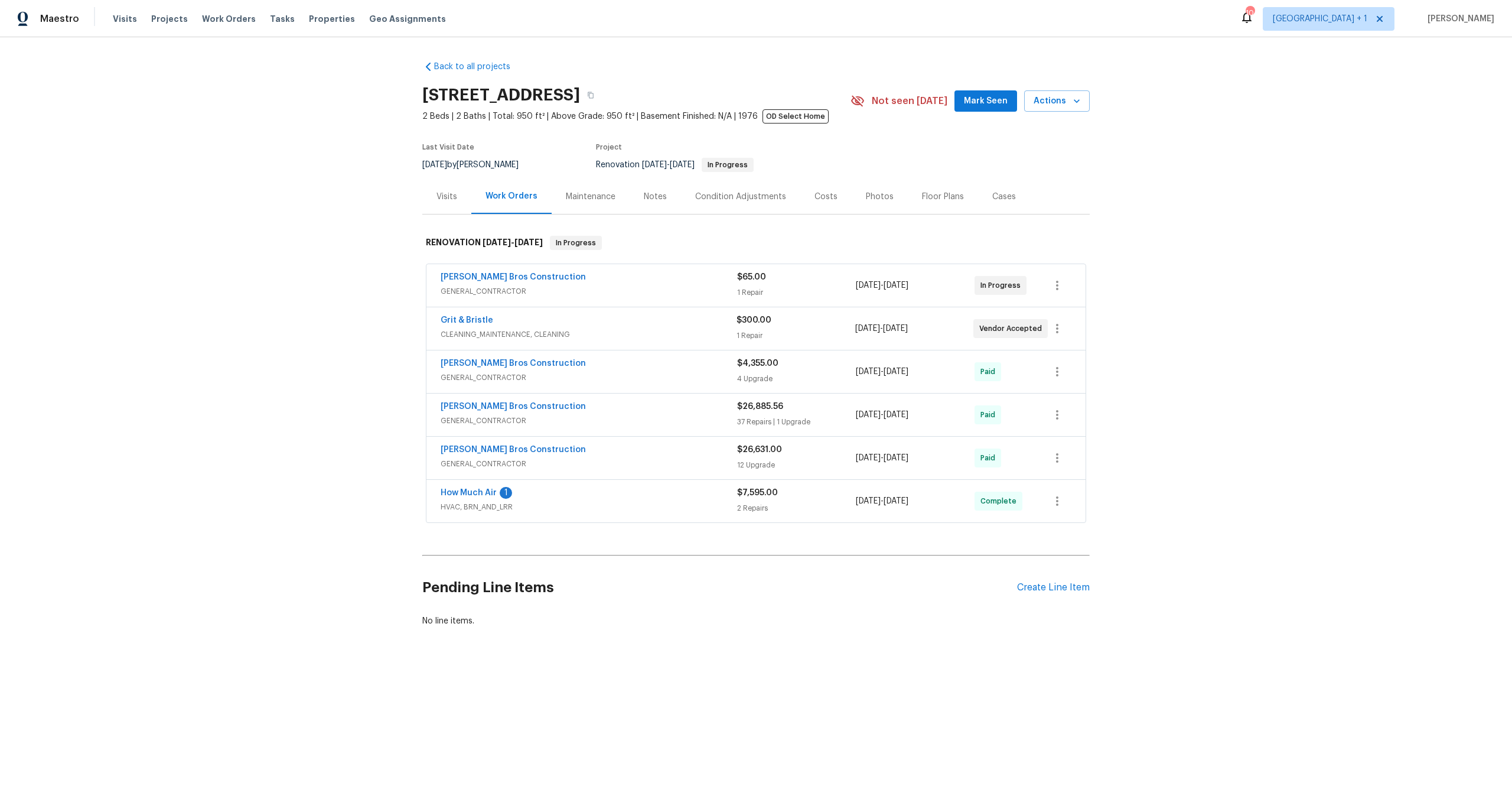
click at [658, 335] on span "CLEANING_MAINTENANCE, CLEANING" at bounding box center [588, 334] width 296 height 12
